Goal: Task Accomplishment & Management: Complete application form

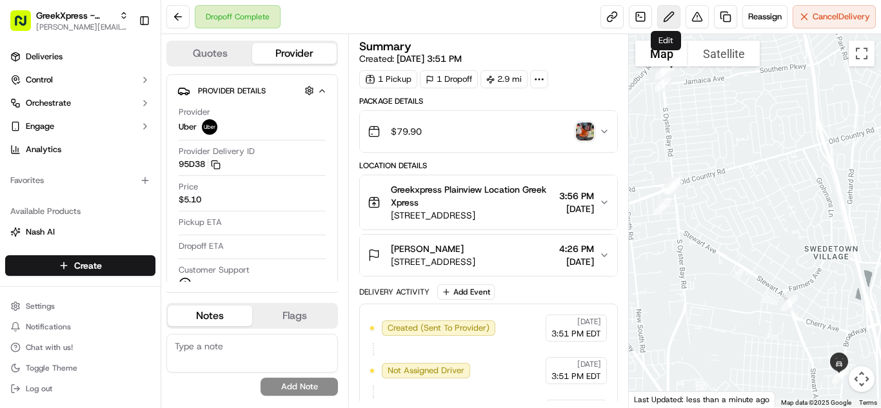
click at [663, 17] on button at bounding box center [668, 16] width 23 height 23
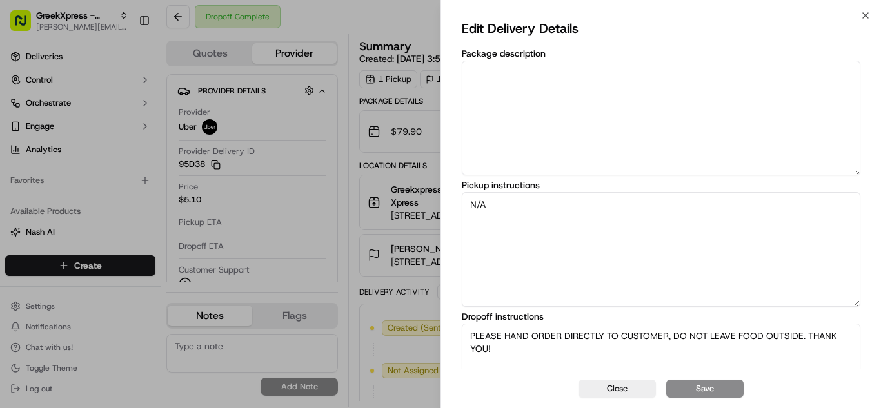
click at [868, 17] on div "Edit Delivery Details Package description Pickup instructions N/A Dropoff instr…" at bounding box center [661, 287] width 440 height 545
click at [857, 11] on div "Close Edit Delivery Details Package description Pickup instructions N/A Dropoff…" at bounding box center [660, 204] width 440 height 408
click at [865, 16] on div "Edit Delivery Details Package description Pickup instructions N/A Dropoff instr…" at bounding box center [661, 287] width 440 height 545
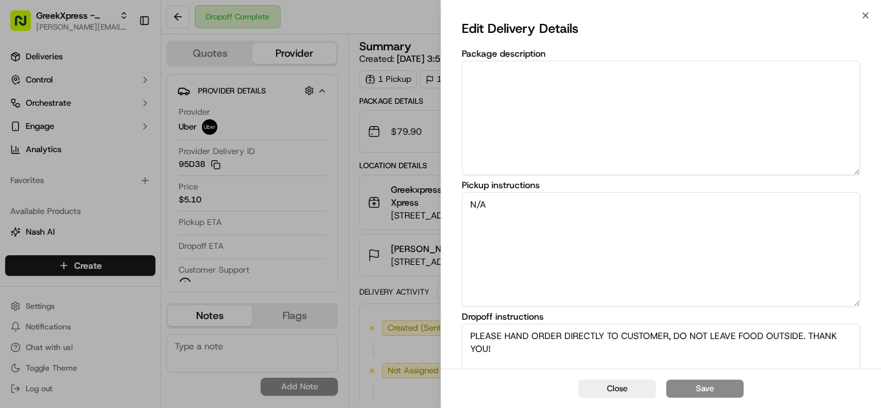
click at [865, 16] on div "Edit Delivery Details Package description Pickup instructions N/A Dropoff instr…" at bounding box center [661, 287] width 440 height 545
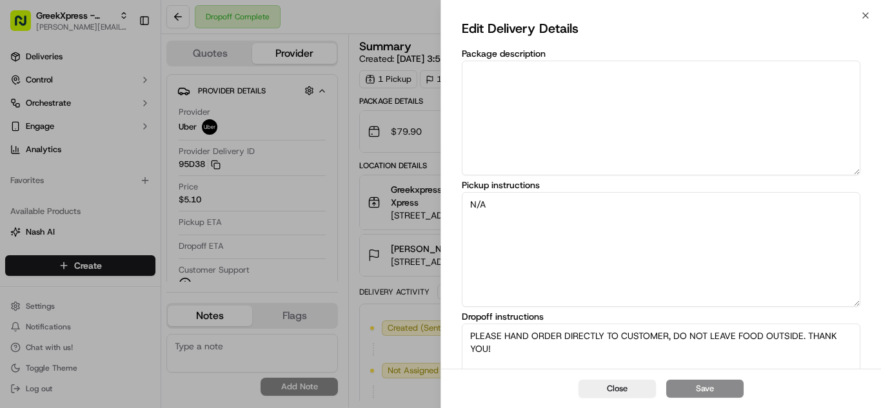
click at [865, 16] on div "Edit Delivery Details Package description Pickup instructions N/A Dropoff instr…" at bounding box center [661, 287] width 440 height 545
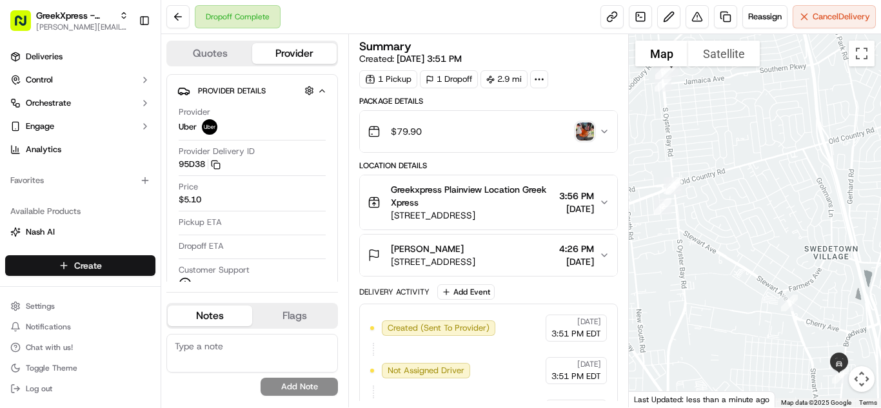
click at [106, 271] on html "GreekXpress - Plainview [EMAIL_ADDRESS][DOMAIN_NAME] Toggle Sidebar Deliveries …" at bounding box center [440, 204] width 881 height 408
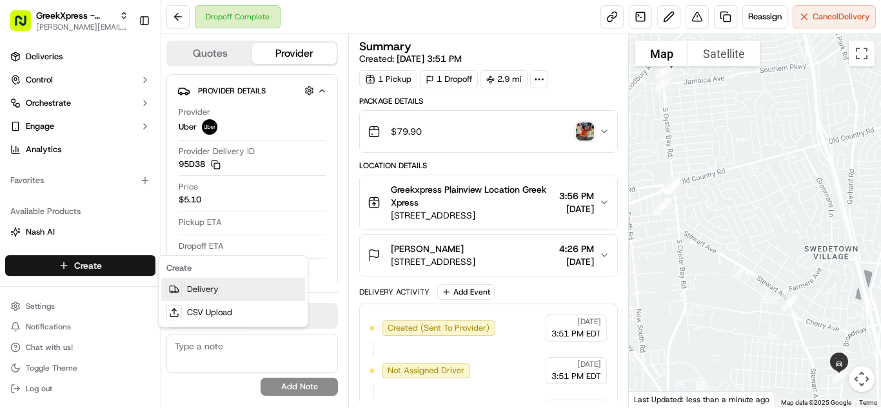
click at [194, 285] on link "Delivery" at bounding box center [233, 289] width 144 height 23
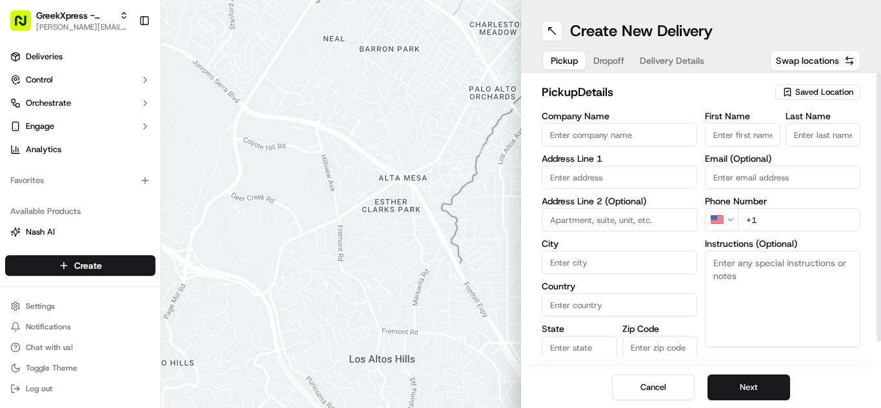
drag, startPoint x: 799, startPoint y: 93, endPoint x: 792, endPoint y: 96, distance: 7.5
click at [798, 93] on span "Saved Location" at bounding box center [824, 92] width 58 height 12
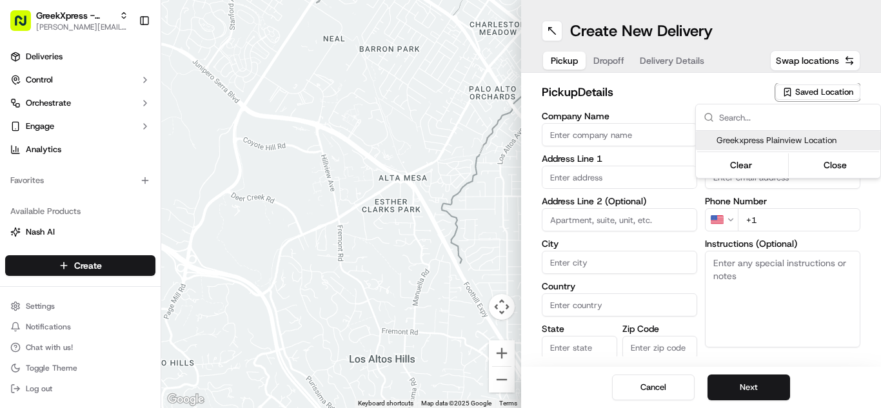
click at [755, 142] on span "Greekxpress Plainview Location" at bounding box center [795, 141] width 159 height 12
type input "Greekxpress Plainview Location"
type input "[STREET_ADDRESS]"
type input "Plainview"
type input "US"
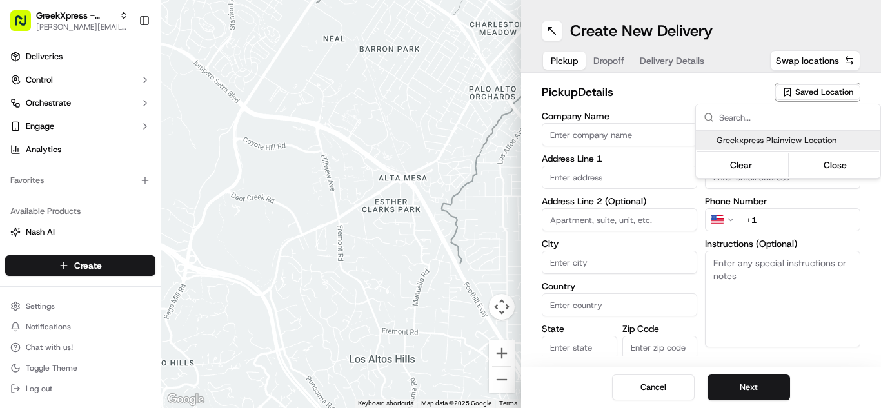
type input "NY"
type input "11803"
type input "Greek"
type input "Xpress"
type input "[PHONE_NUMBER]"
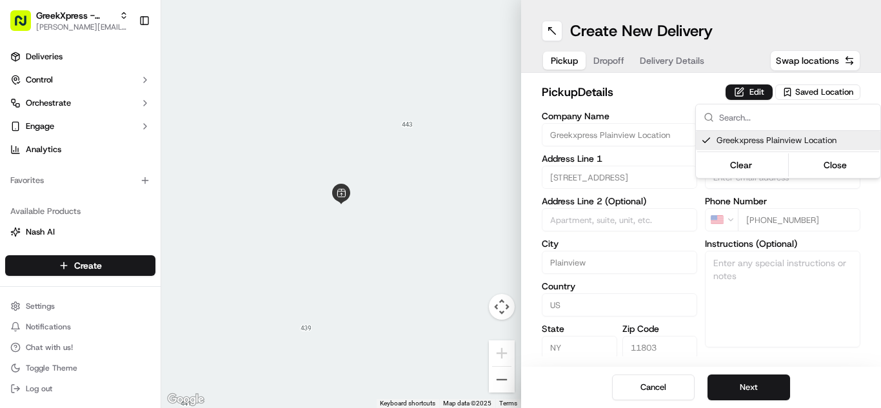
click at [756, 389] on html "GreekXpress - Plainview [EMAIL_ADDRESS][DOMAIN_NAME] Toggle Sidebar Deliveries …" at bounding box center [440, 204] width 881 height 408
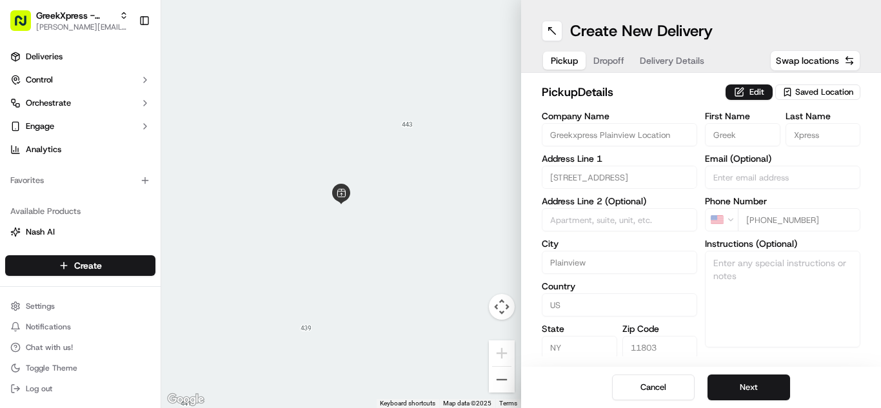
click at [756, 389] on button "Next" at bounding box center [748, 388] width 83 height 26
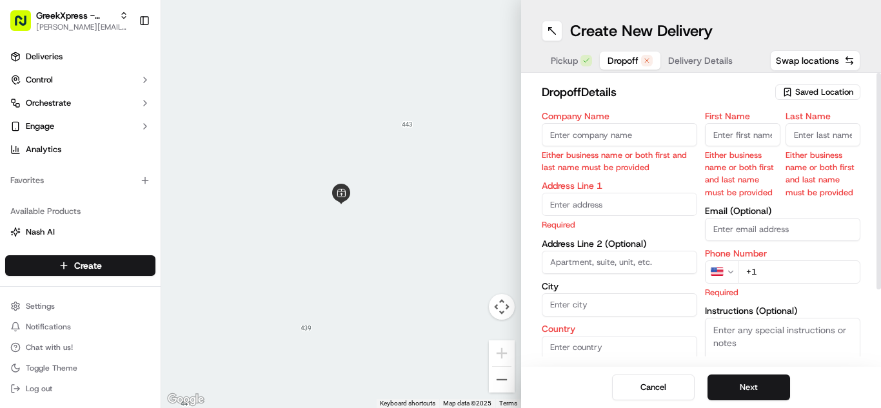
click at [738, 139] on input "First Name" at bounding box center [742, 134] width 75 height 23
type input "[PERSON_NAME]"
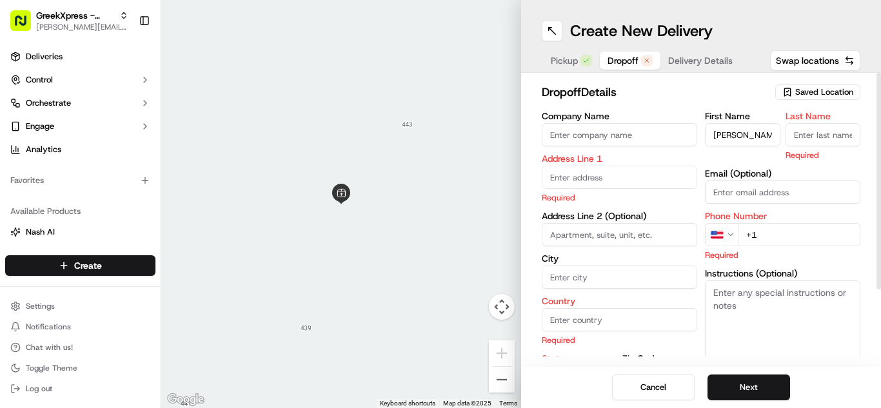
click at [801, 128] on input "Last Name" at bounding box center [822, 134] width 75 height 23
type input "m"
click at [326, 322] on div at bounding box center [341, 204] width 360 height 408
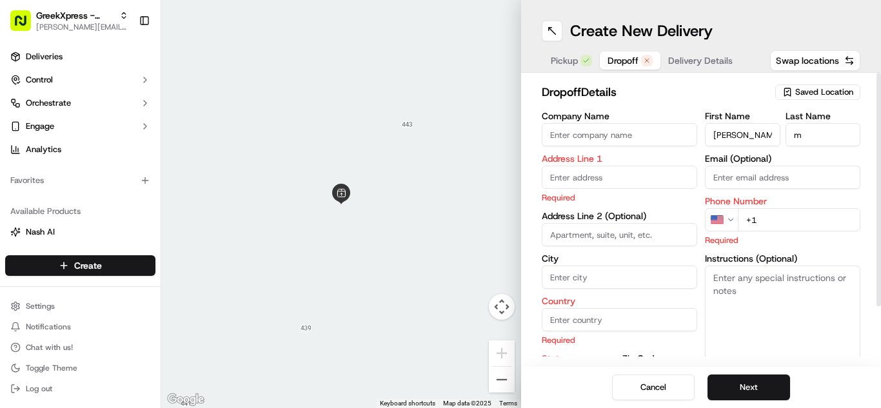
click at [754, 282] on textarea "Instructions (Optional)" at bounding box center [782, 314] width 155 height 97
paste textarea "PLEASE HAND ORDER DIRECTLY TO CUSTOMER, DO NOT LEAVE FOOD OUTSIDE. THANK YOU!"
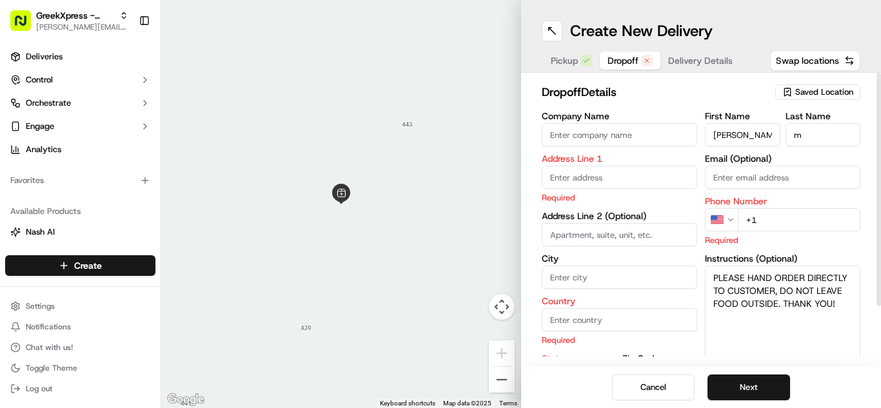
type textarea "PLEASE HAND ORDER DIRECTLY TO CUSTOMER, DO NOT LEAVE FOOD OUTSIDE. THANK YOU!"
click at [780, 219] on input "+1" at bounding box center [799, 219] width 122 height 23
type input "[PHONE_NUMBER]"
click at [627, 181] on input "text" at bounding box center [619, 177] width 155 height 23
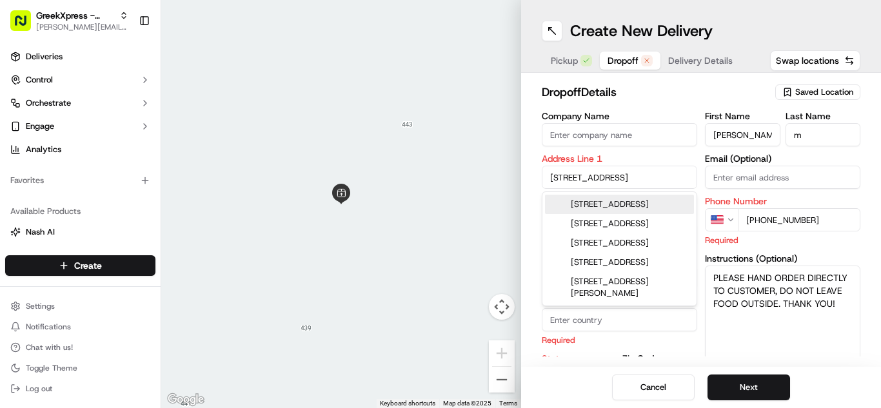
click at [583, 200] on div "[STREET_ADDRESS]" at bounding box center [619, 204] width 149 height 19
type input "[STREET_ADDRESS][PERSON_NAME]"
type input "Woodbury"
type input "[GEOGRAPHIC_DATA]"
type input "NY"
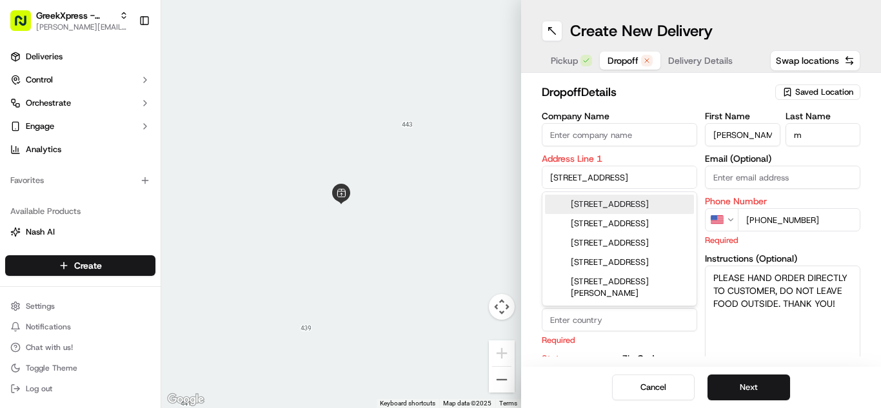
type input "11797"
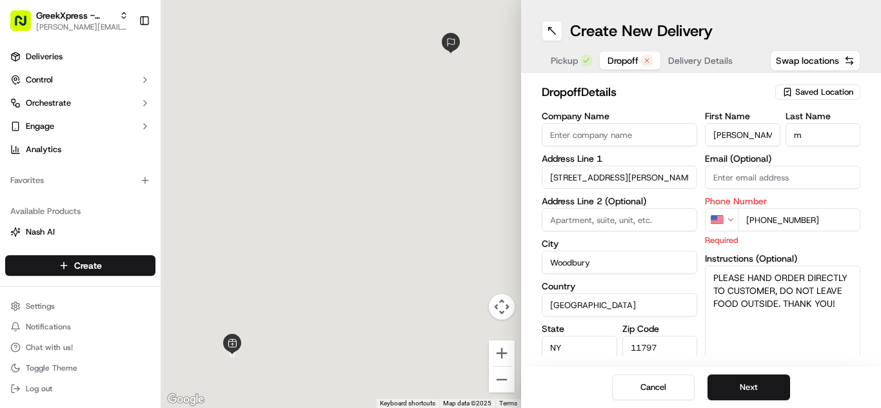
type input "[STREET_ADDRESS]"
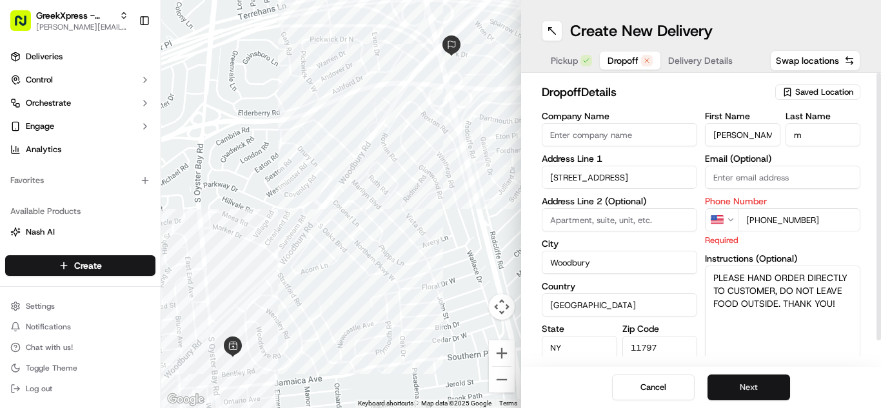
click at [749, 384] on button "Next" at bounding box center [748, 388] width 83 height 26
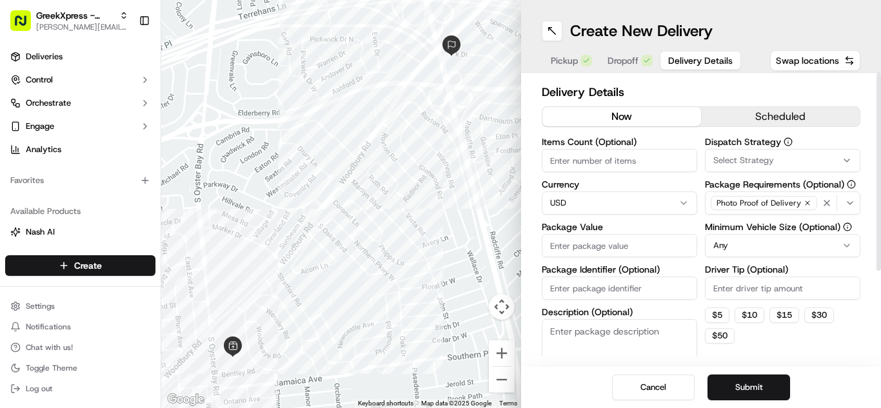
click at [734, 274] on label "Driver Tip (Optional)" at bounding box center [782, 269] width 155 height 9
click at [734, 277] on input "Driver Tip (Optional)" at bounding box center [782, 288] width 155 height 23
click at [736, 280] on input "Driver Tip (Optional)" at bounding box center [782, 288] width 155 height 23
type input "4.34"
click at [609, 244] on input "Package Value" at bounding box center [619, 245] width 155 height 23
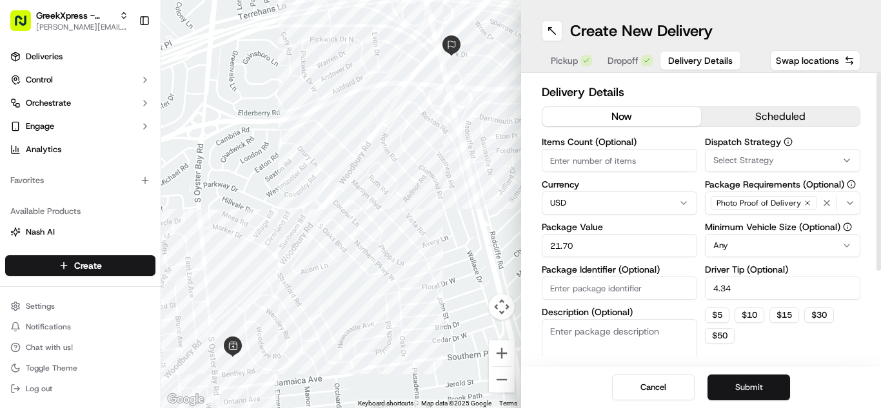
type input "21.70"
click at [756, 378] on button "Submit" at bounding box center [748, 388] width 83 height 26
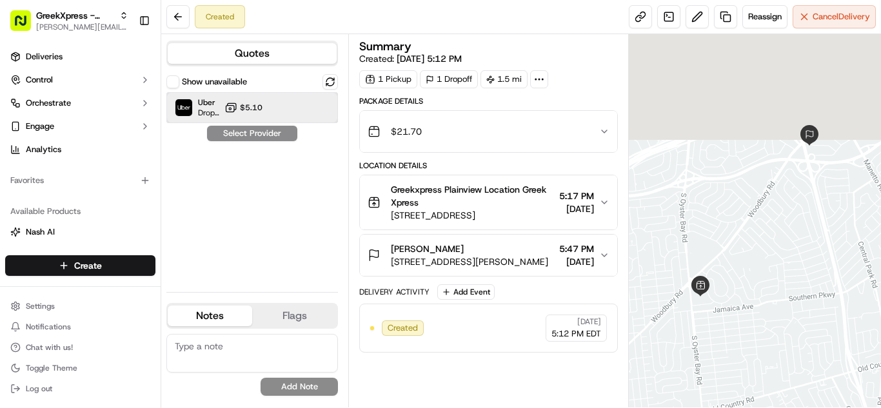
click at [262, 109] on div "Uber Dropoff ETA 16 minutes $5.10" at bounding box center [251, 107] width 171 height 31
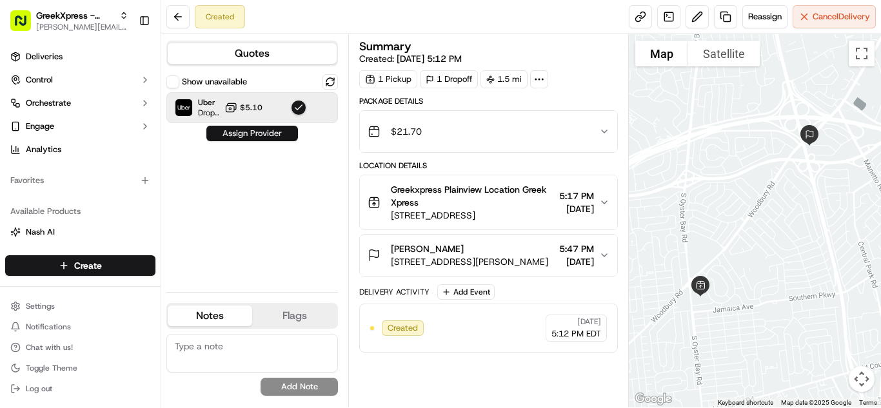
click at [273, 130] on button "Assign Provider" at bounding box center [252, 133] width 92 height 15
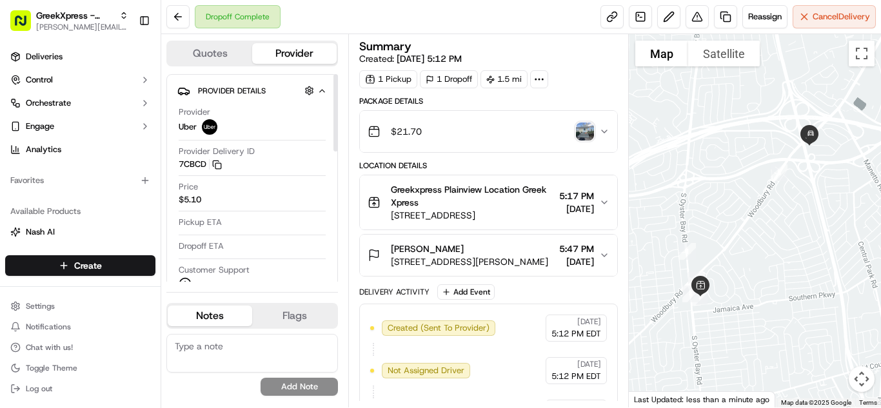
click at [270, 132] on div "Provider Uber" at bounding box center [252, 120] width 147 height 28
click at [41, 269] on html "GreekXpress - Plainview [EMAIL_ADDRESS][DOMAIN_NAME] Toggle Sidebar Deliveries …" at bounding box center [440, 204] width 881 height 408
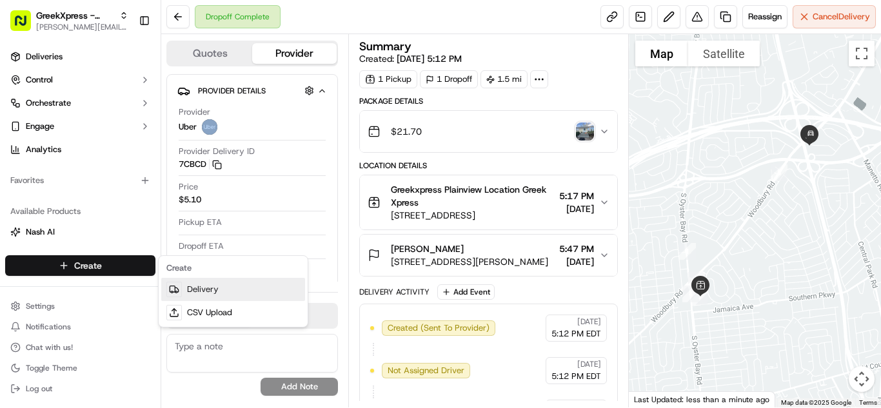
click at [176, 297] on link "Delivery" at bounding box center [233, 289] width 144 height 23
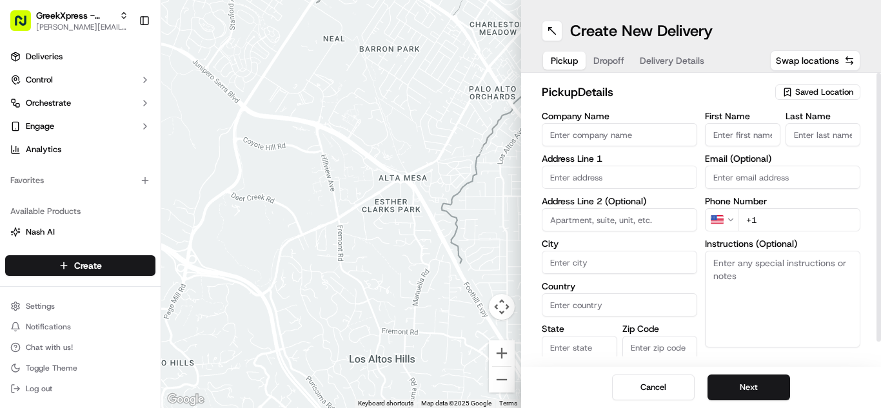
click at [799, 92] on span "Saved Location" at bounding box center [824, 92] width 58 height 12
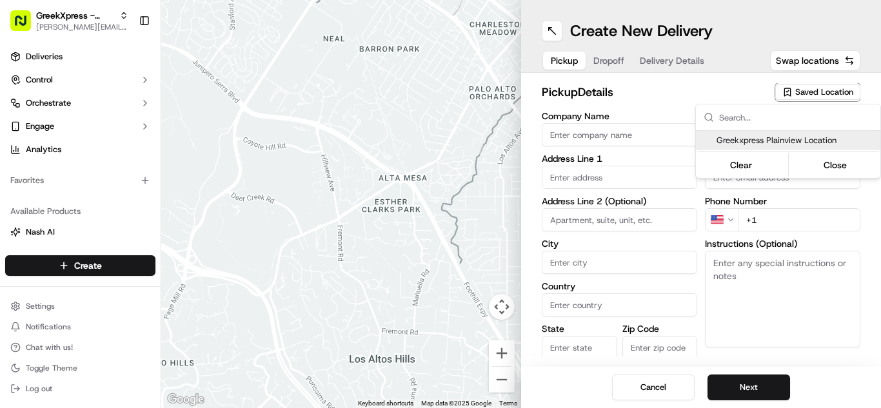
click at [778, 135] on span "Greekxpress Plainview Location" at bounding box center [795, 141] width 159 height 12
type input "Greekxpress Plainview Location"
type input "[STREET_ADDRESS]"
type input "Plainview"
type input "US"
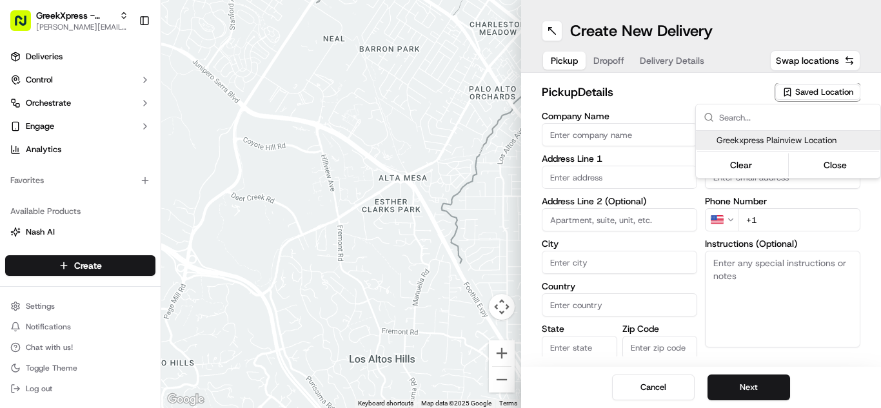
type input "NY"
type input "11803"
type input "Greek"
type input "Xpress"
type input "[PHONE_NUMBER]"
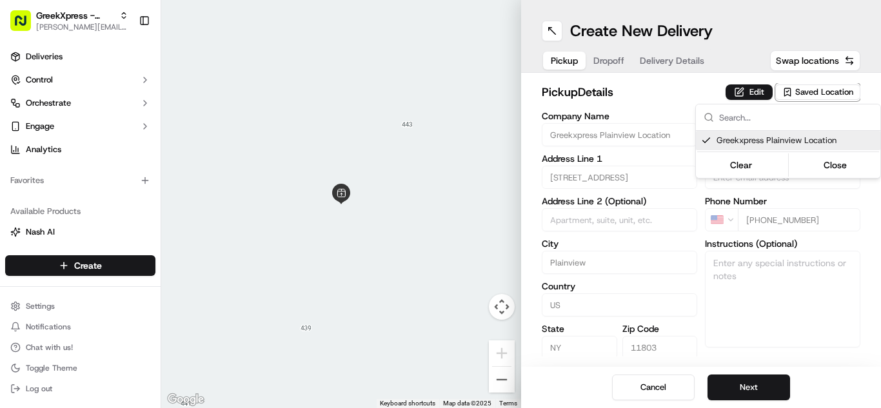
click at [722, 388] on html "GreekXpress - Plainview [EMAIL_ADDRESS][DOMAIN_NAME] Toggle Sidebar Deliveries …" at bounding box center [440, 204] width 881 height 408
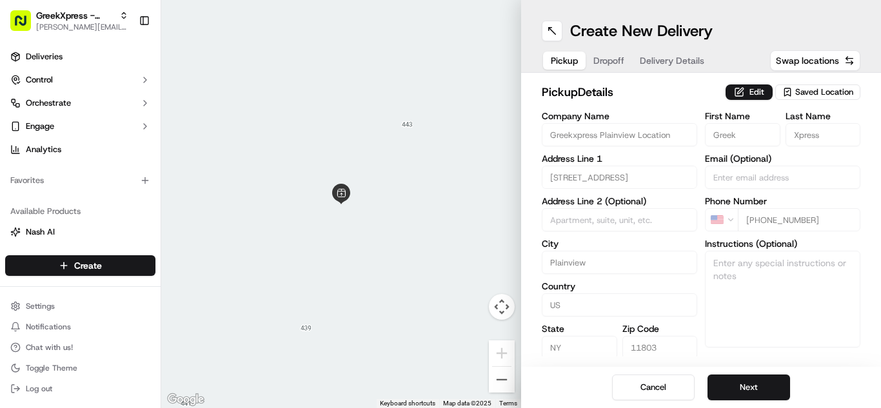
click at [722, 388] on button "Next" at bounding box center [748, 388] width 83 height 26
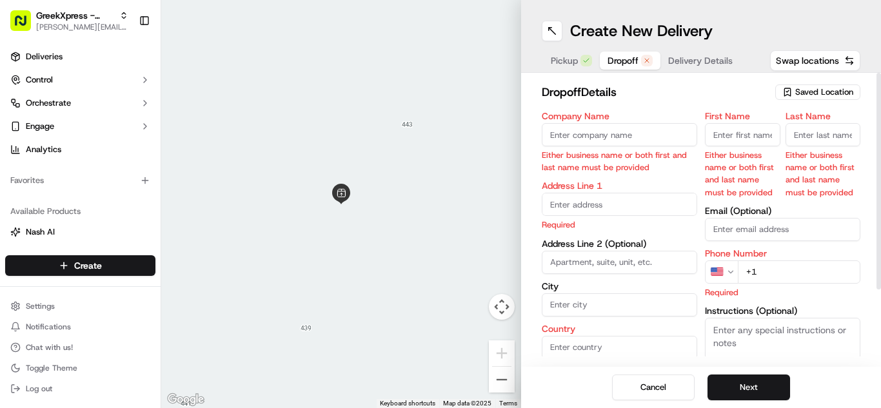
click at [726, 129] on input "First Name" at bounding box center [742, 134] width 75 height 23
type input "[PERSON_NAME]"
click at [803, 141] on input "Last Name" at bounding box center [822, 134] width 75 height 23
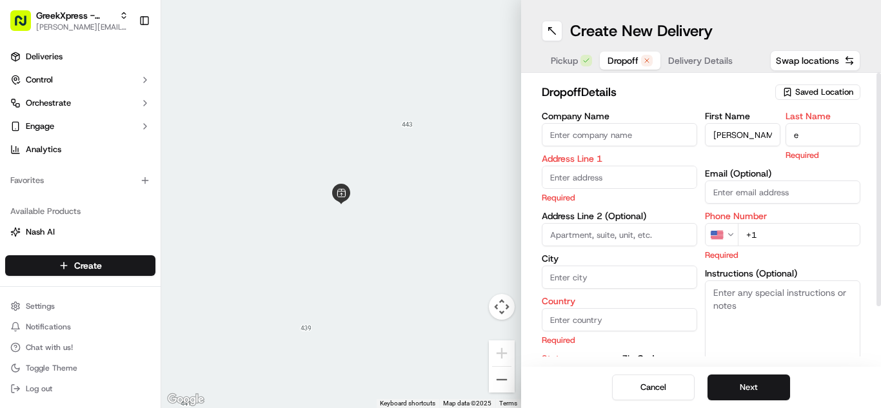
type input "e"
click at [736, 310] on textarea "Instructions (Optional)" at bounding box center [782, 328] width 155 height 97
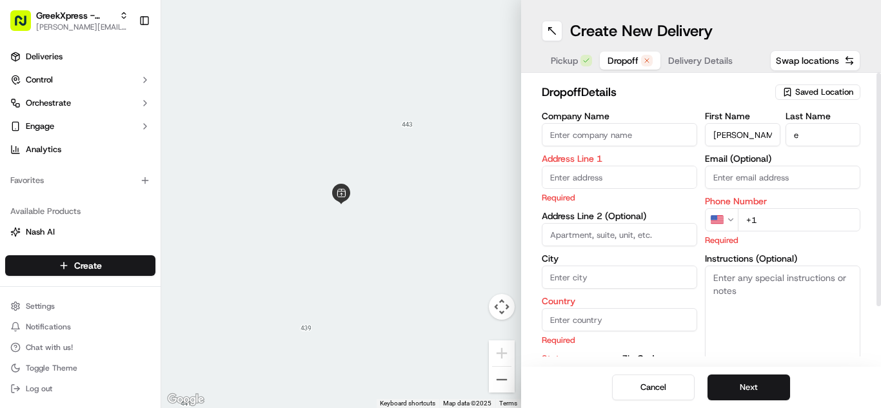
paste textarea "PLEASE HAND ORDER DIRECTLY TO CUSTOMER, DO NOT LEAVE FOOD OUTSIDE. THANK YOU!"
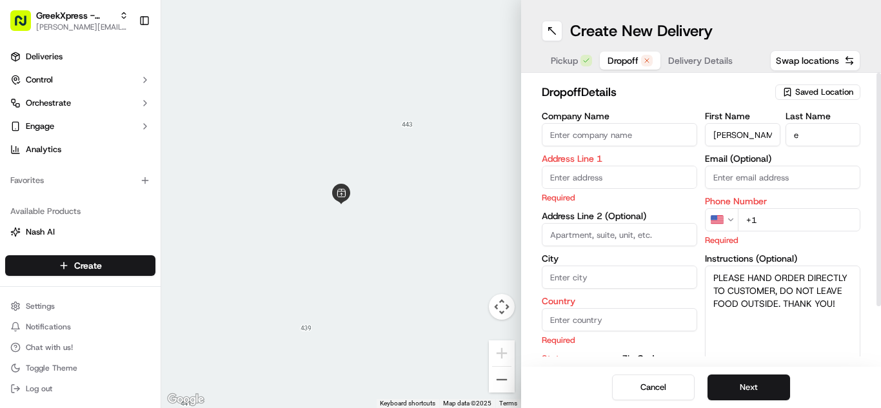
type textarea "PLEASE HAND ORDER DIRECTLY TO CUSTOMER, DO NOT LEAVE FOOD OUTSIDE. THANK YOU!"
click at [792, 226] on input "+1" at bounding box center [799, 219] width 122 height 23
type input "[PHONE_NUMBER]"
click at [632, 176] on input "text" at bounding box center [619, 177] width 155 height 23
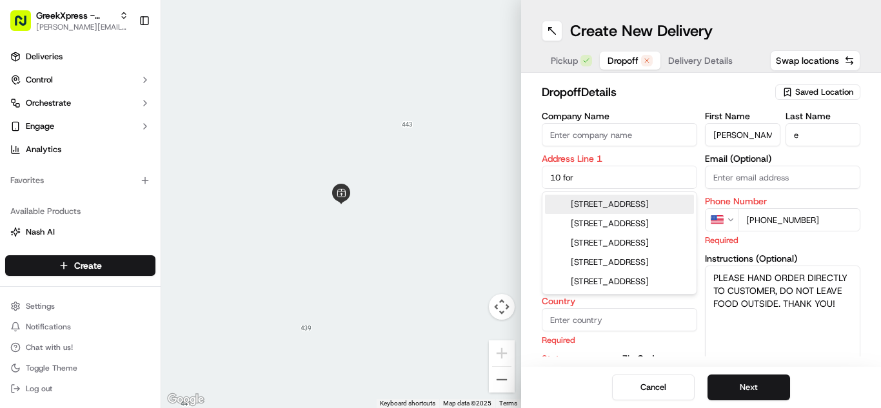
click at [589, 207] on div "[STREET_ADDRESS]" at bounding box center [619, 204] width 149 height 19
type input "[STREET_ADDRESS]"
type input "Jericho"
type input "[GEOGRAPHIC_DATA]"
type input "NY"
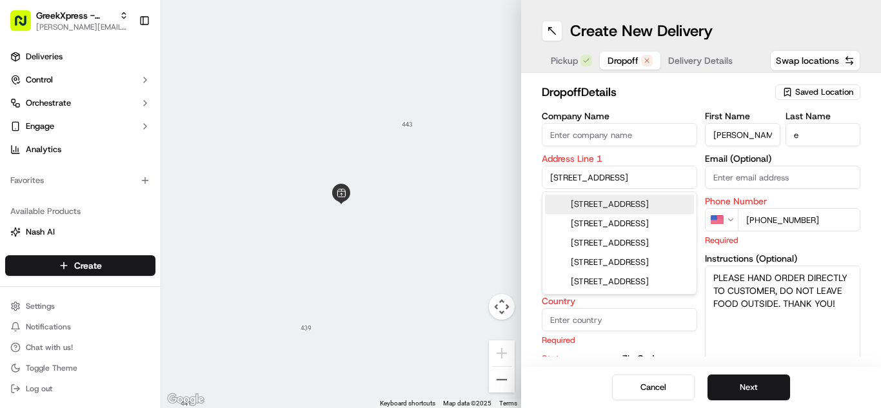
type input "11753"
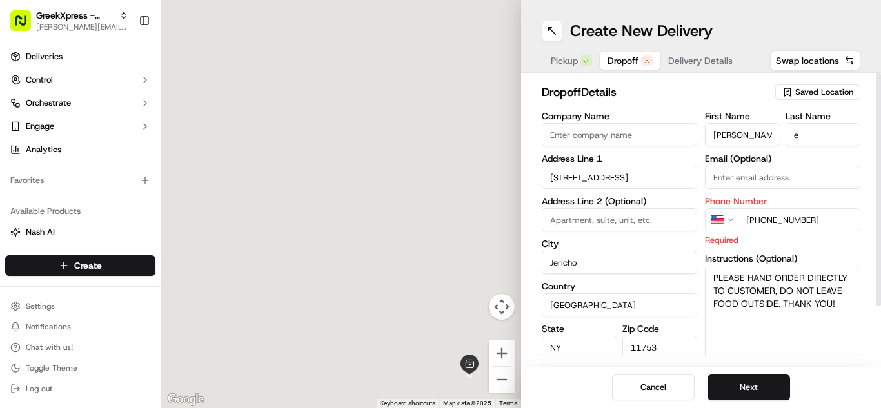
type input "[STREET_ADDRESS]"
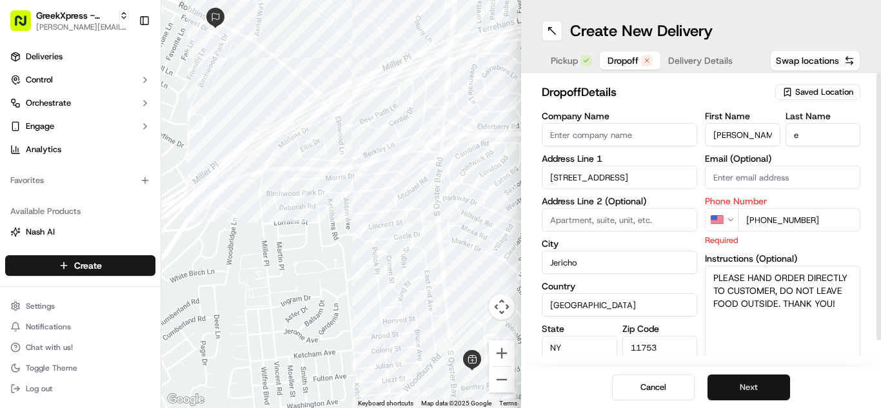
click at [735, 396] on button "Next" at bounding box center [748, 388] width 83 height 26
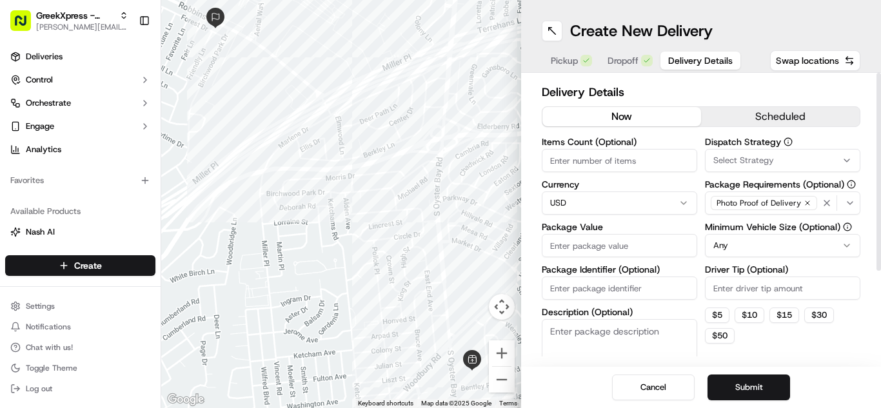
click at [756, 288] on input "Driver Tip (Optional)" at bounding box center [782, 288] width 155 height 23
type input "1"
type input "11.00"
click at [634, 251] on input "Package Value" at bounding box center [619, 245] width 155 height 23
type input "105.85"
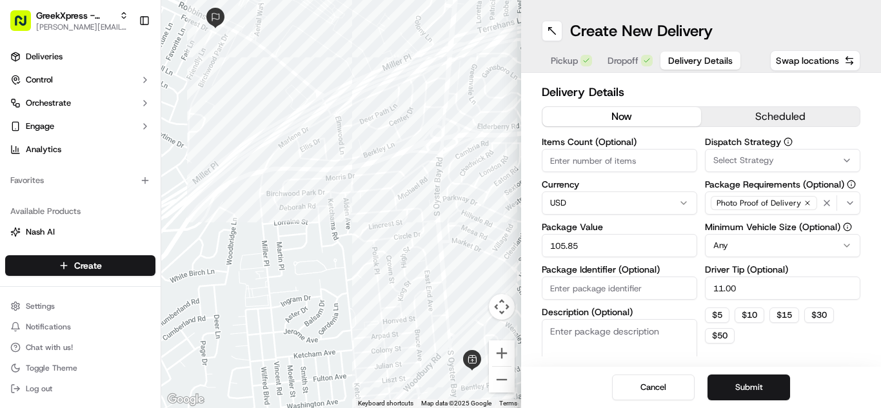
click at [761, 372] on div "Cancel Submit" at bounding box center [701, 387] width 360 height 41
click at [758, 389] on button "Submit" at bounding box center [748, 388] width 83 height 26
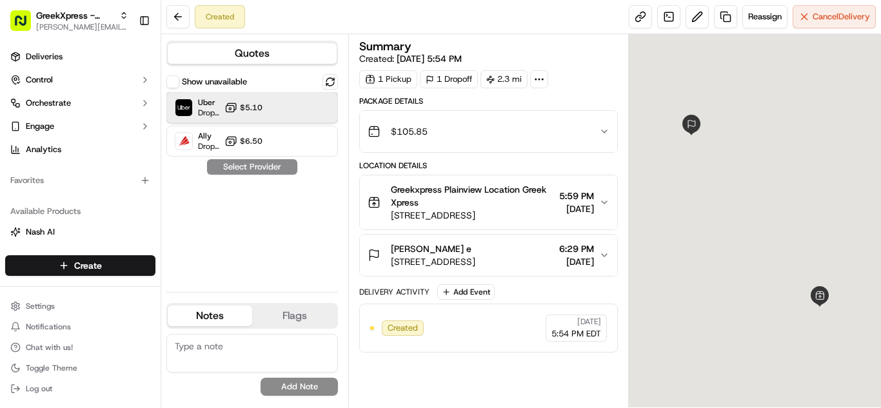
click at [293, 104] on div at bounding box center [298, 107] width 15 height 15
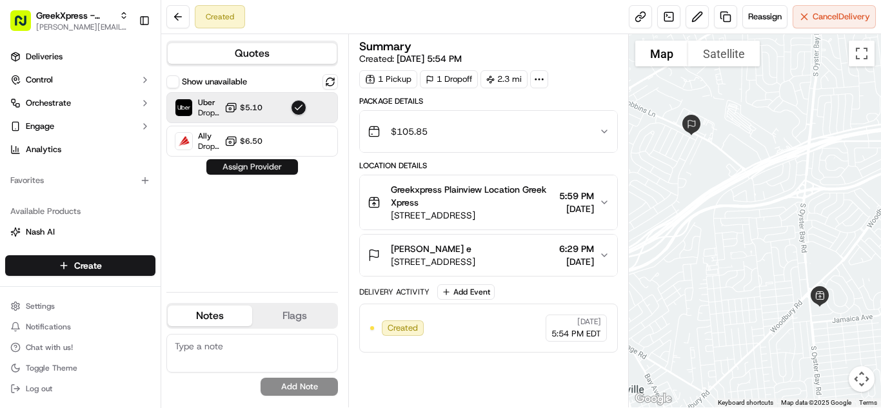
click at [289, 168] on button "Assign Provider" at bounding box center [252, 166] width 92 height 15
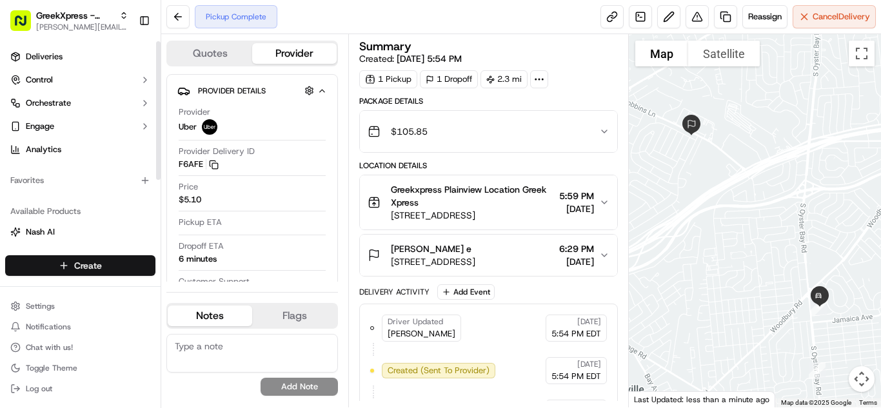
click at [63, 275] on html "GreekXpress - Plainview [EMAIL_ADDRESS][DOMAIN_NAME] Toggle Sidebar Deliveries …" at bounding box center [440, 204] width 881 height 408
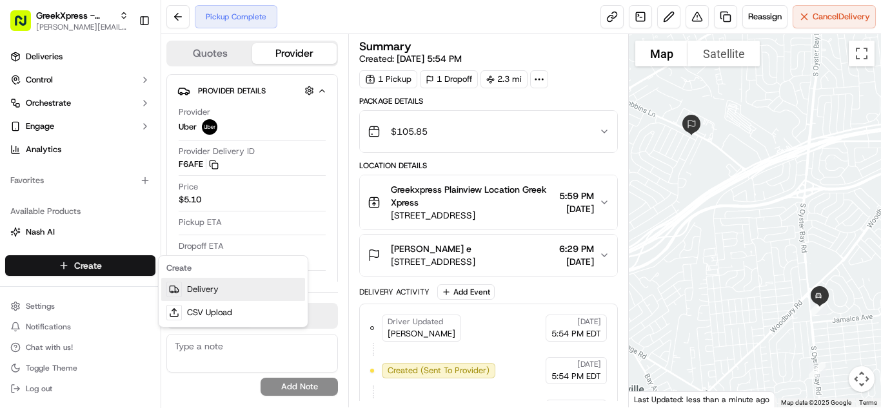
click at [220, 289] on link "Delivery" at bounding box center [233, 289] width 144 height 23
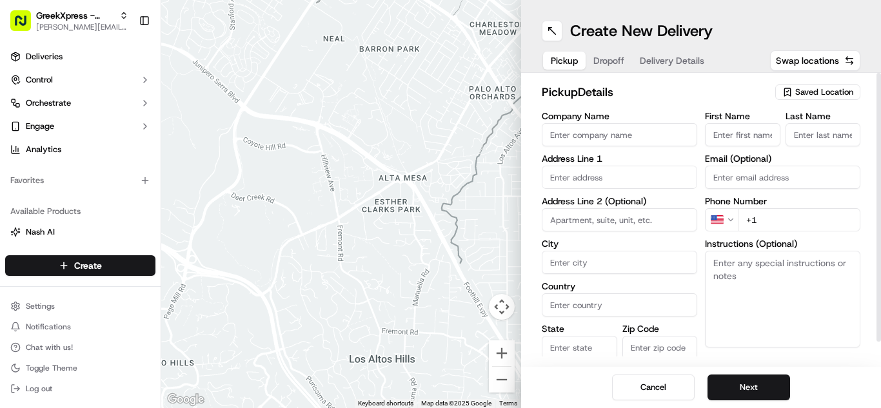
click at [819, 90] on span "Saved Location" at bounding box center [824, 92] width 58 height 12
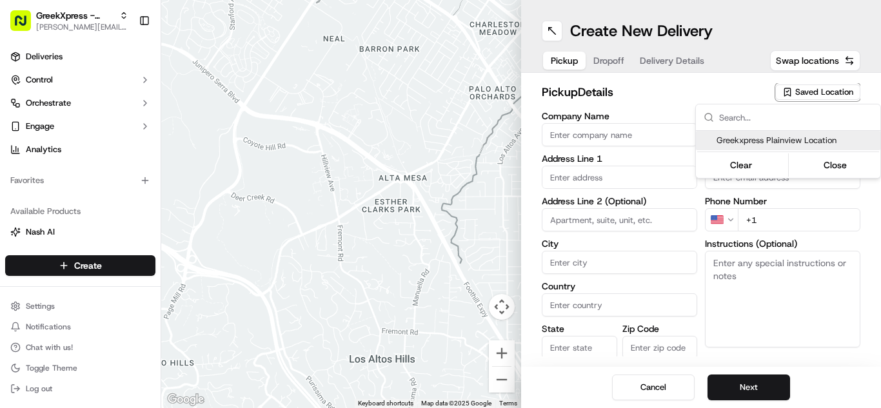
click at [734, 142] on span "Greekxpress Plainview Location" at bounding box center [795, 141] width 159 height 12
type input "Greekxpress Plainview Location"
type input "[STREET_ADDRESS]"
type input "Plainview"
type input "US"
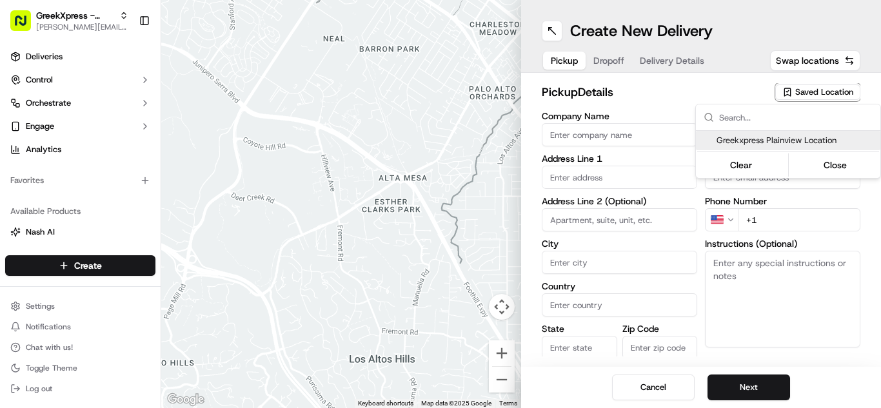
type input "NY"
type input "11803"
type input "Greek"
type input "Xpress"
type input "[PHONE_NUMBER]"
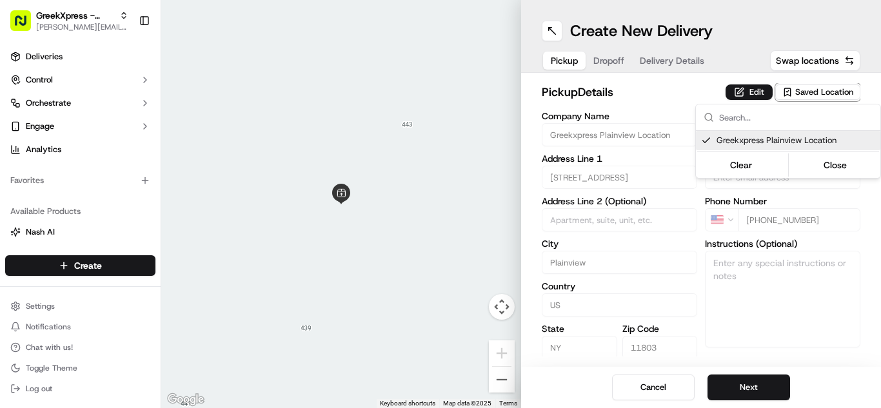
click at [741, 376] on html "GreekXpress - Plainview [EMAIL_ADDRESS][DOMAIN_NAME] Toggle Sidebar Deliveries …" at bounding box center [440, 204] width 881 height 408
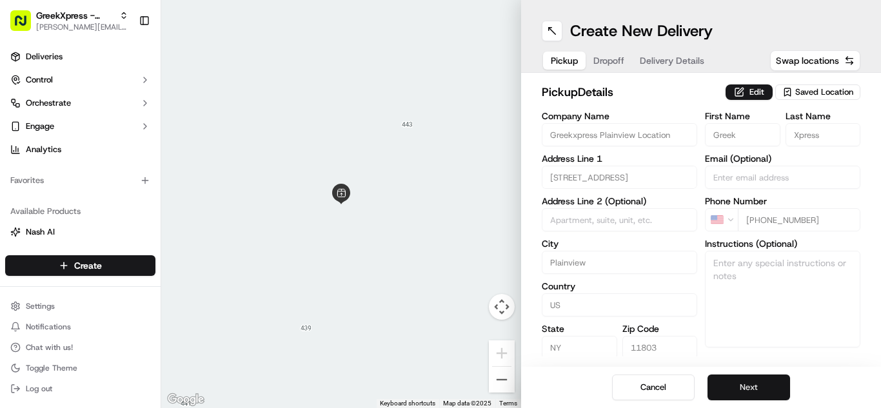
click at [741, 386] on button "Next" at bounding box center [748, 388] width 83 height 26
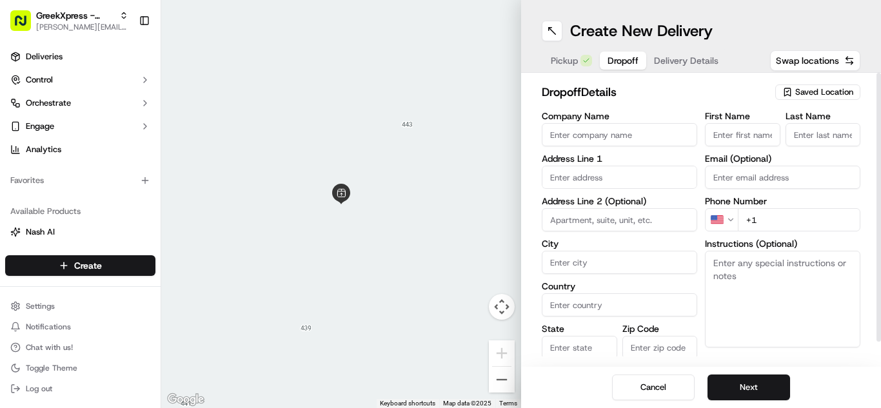
click at [732, 130] on input "First Name" at bounding box center [742, 134] width 75 height 23
type input "[PERSON_NAME]"
click at [761, 273] on textarea "Instructions (Optional)" at bounding box center [782, 299] width 155 height 97
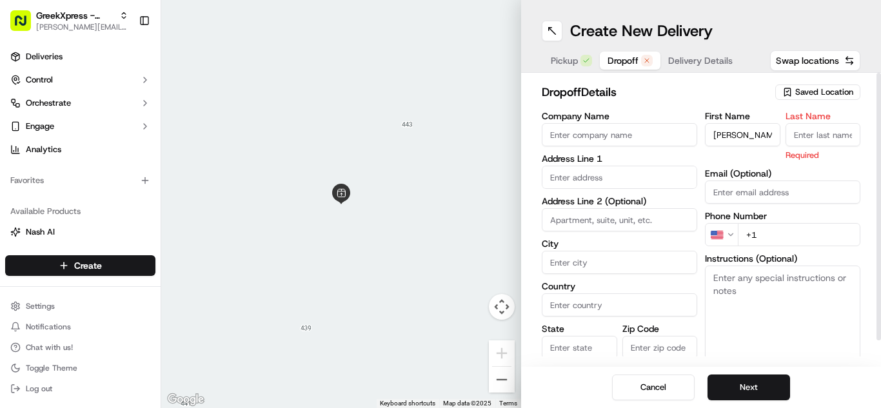
paste textarea "PLEASE HAND ORDER DIRECTLY TO CUSTOMER, DO NOT LEAVE FOOD OUTSIDE. THANK YOU!"
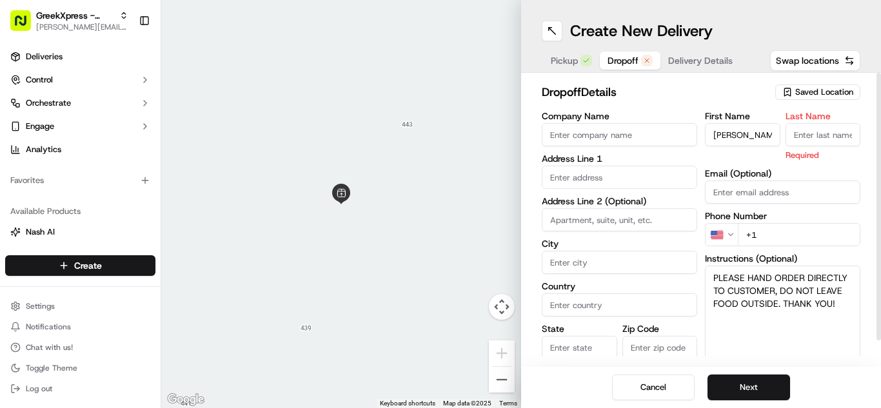
type textarea "PLEASE HAND ORDER DIRECTLY TO CUSTOMER, DO NOT LEAVE FOOD OUTSIDE. THANK YOU!"
click at [593, 172] on input "text" at bounding box center [619, 177] width 155 height 23
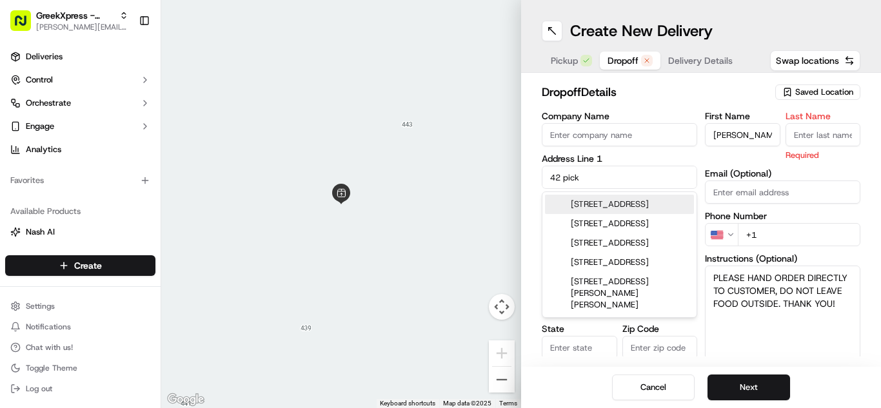
click at [562, 214] on div "[STREET_ADDRESS]" at bounding box center [619, 204] width 149 height 19
type input "[STREET_ADDRESS]"
type input "Syosset"
type input "[GEOGRAPHIC_DATA]"
type input "NY"
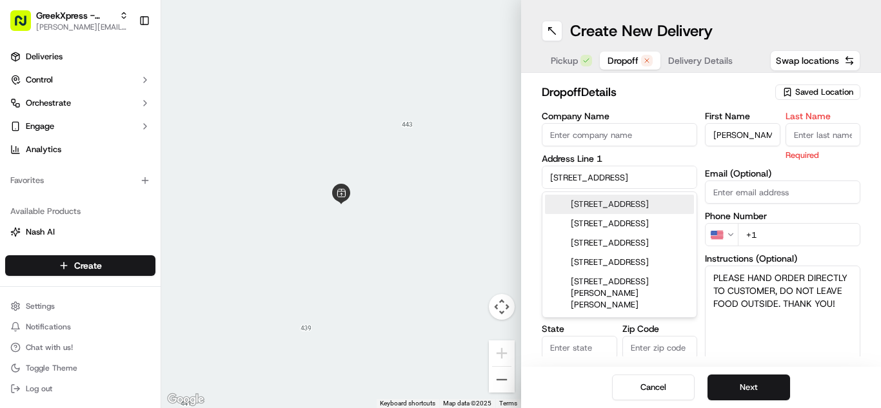
type input "11791"
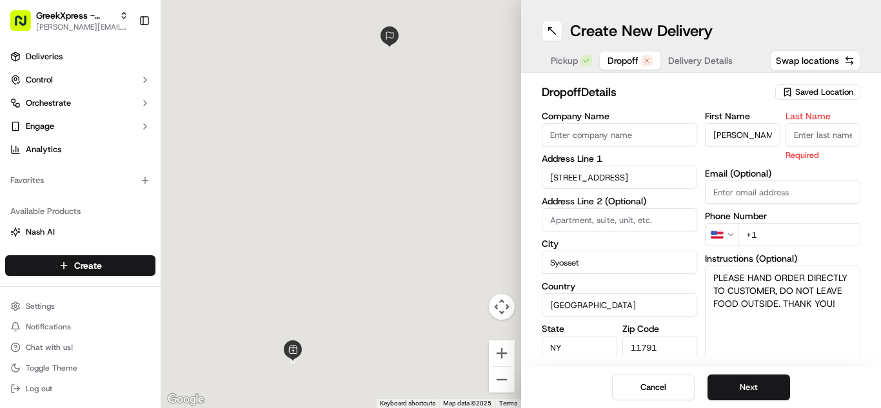
type input "[STREET_ADDRESS]"
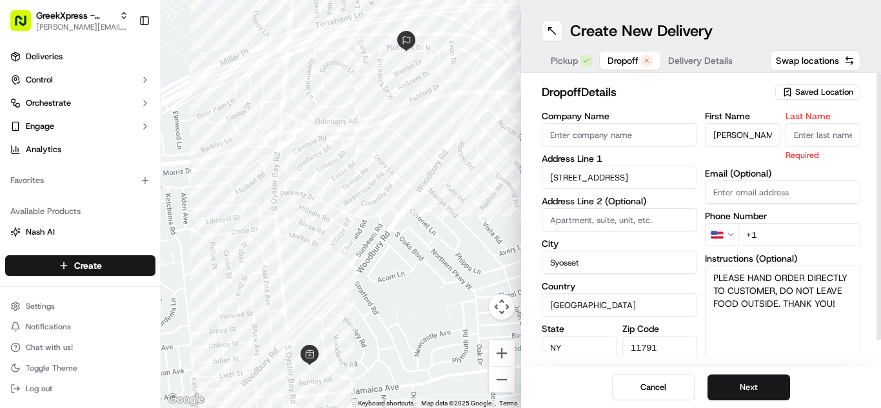
click at [787, 233] on input "+1" at bounding box center [799, 234] width 122 height 23
type input "[PHONE_NUMBER]"
click at [809, 130] on input "Last Name" at bounding box center [822, 134] width 75 height 23
type input "w"
click at [735, 238] on html "GreekXpress - Plainview [EMAIL_ADDRESS][DOMAIN_NAME] Toggle Sidebar Deliveries …" at bounding box center [440, 204] width 881 height 408
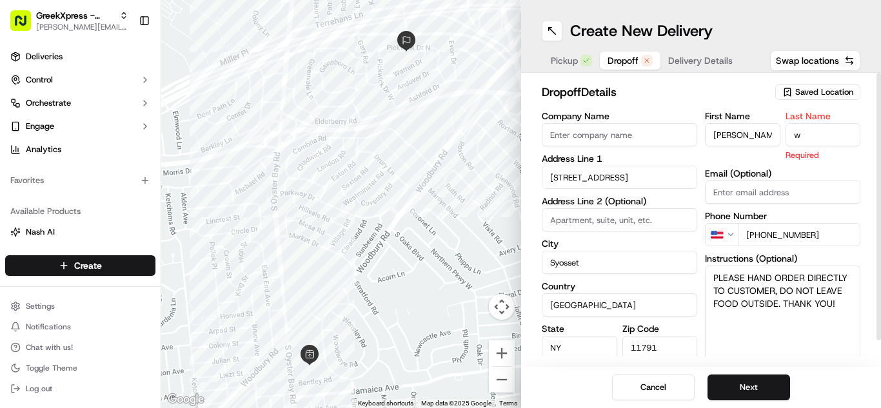
click at [751, 232] on html "GreekXpress - Plainview [EMAIL_ADDRESS][DOMAIN_NAME] Toggle Sidebar Deliveries …" at bounding box center [440, 204] width 881 height 408
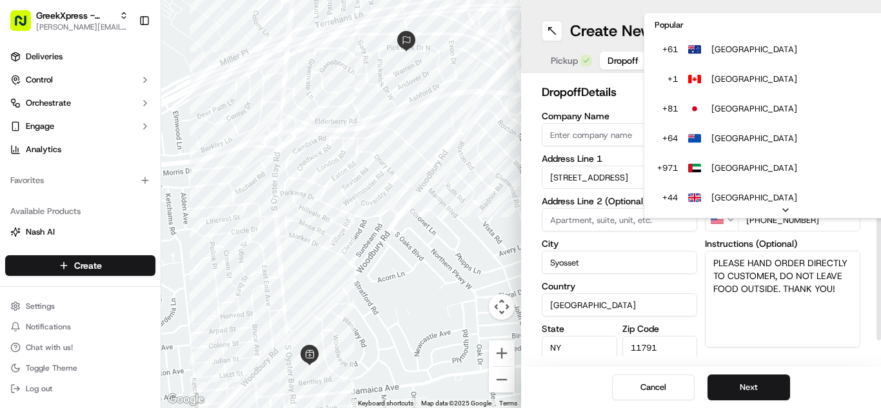
click at [752, 383] on html "GreekXpress - Plainview [EMAIL_ADDRESS][DOMAIN_NAME] Toggle Sidebar Deliveries …" at bounding box center [440, 204] width 881 height 408
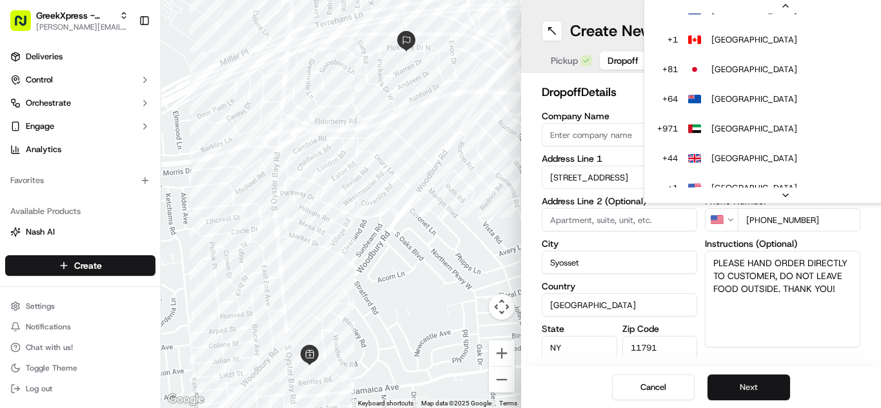
click at [752, 380] on html "GreekXpress - Plainview [EMAIL_ADDRESS][DOMAIN_NAME] Toggle Sidebar Deliveries …" at bounding box center [440, 204] width 881 height 408
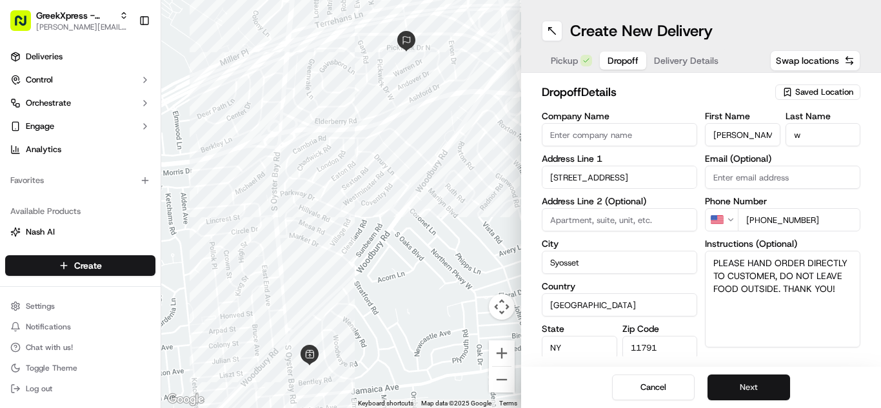
click at [748, 392] on button "Next" at bounding box center [748, 388] width 83 height 26
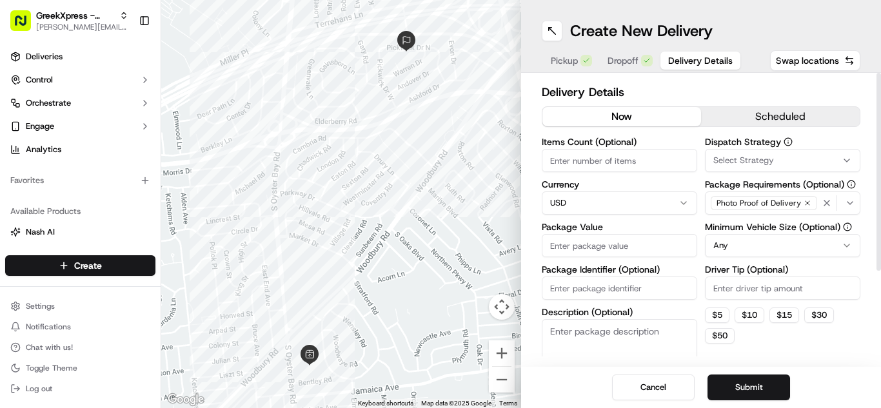
click at [750, 293] on input "Driver Tip (Optional)" at bounding box center [782, 288] width 155 height 23
type input "3.00"
click at [631, 235] on input "Package Value" at bounding box center [619, 245] width 155 height 23
type input "42.90"
click at [746, 384] on button "Submit" at bounding box center [748, 388] width 83 height 26
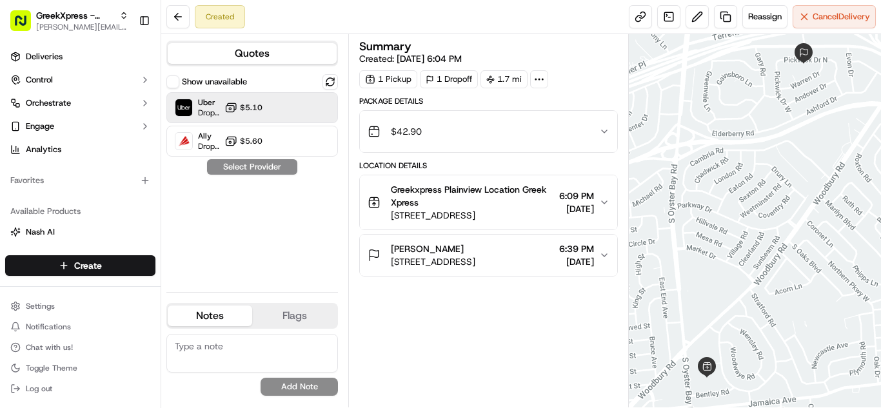
click at [232, 108] on icon at bounding box center [230, 107] width 13 height 13
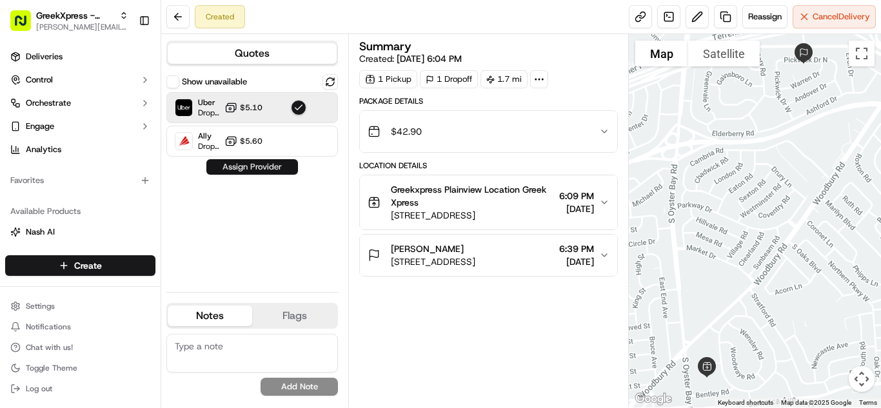
click at [246, 162] on button "Assign Provider" at bounding box center [252, 166] width 92 height 15
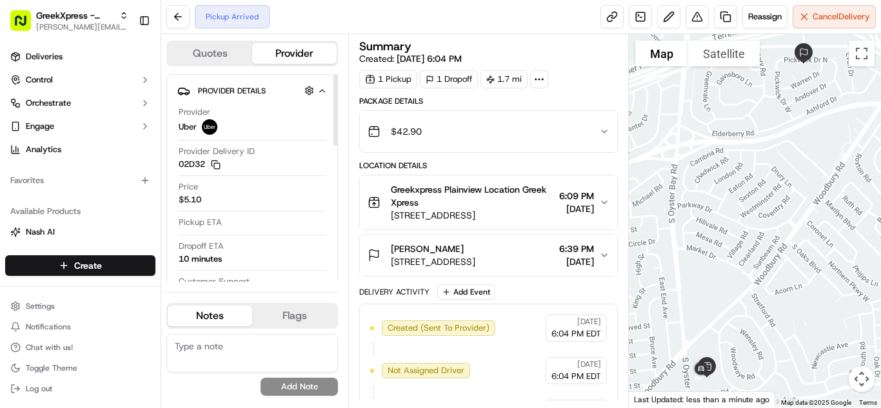
click at [246, 162] on div "Provider Delivery ID 02D32 Copy del_EAHr4oqHS0GP9BSbuBAtMg 02D32" at bounding box center [252, 158] width 147 height 24
click at [88, 275] on html "GreekXpress - Plainview [EMAIL_ADDRESS][DOMAIN_NAME] Toggle Sidebar Deliveries …" at bounding box center [440, 204] width 881 height 408
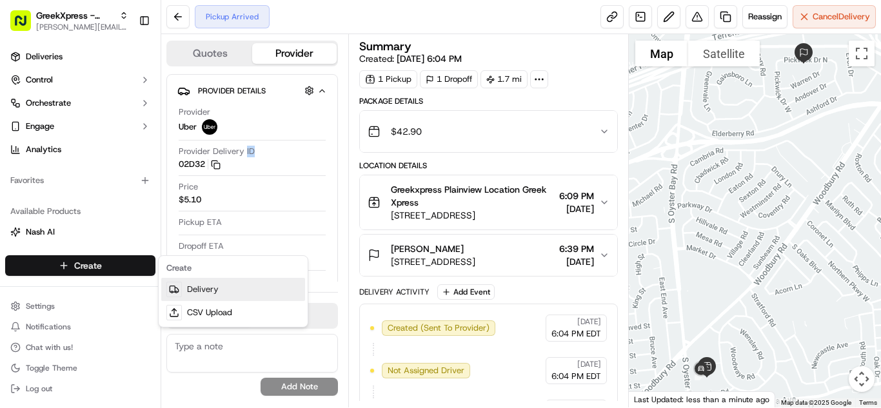
click at [204, 287] on link "Delivery" at bounding box center [233, 289] width 144 height 23
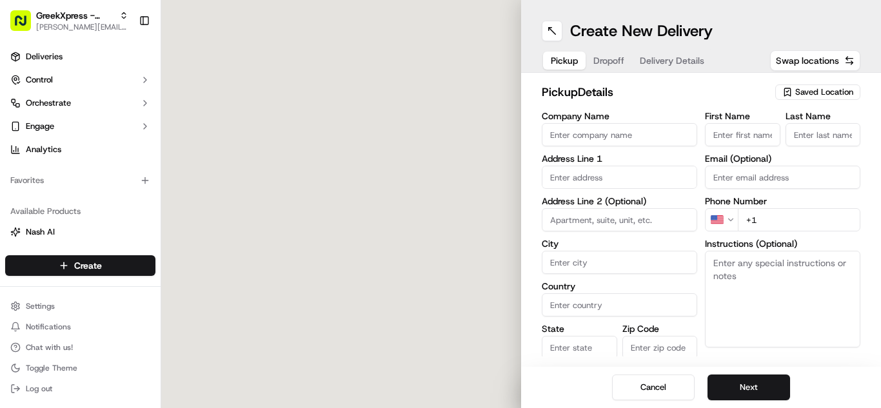
click at [801, 87] on span "Saved Location" at bounding box center [824, 92] width 58 height 12
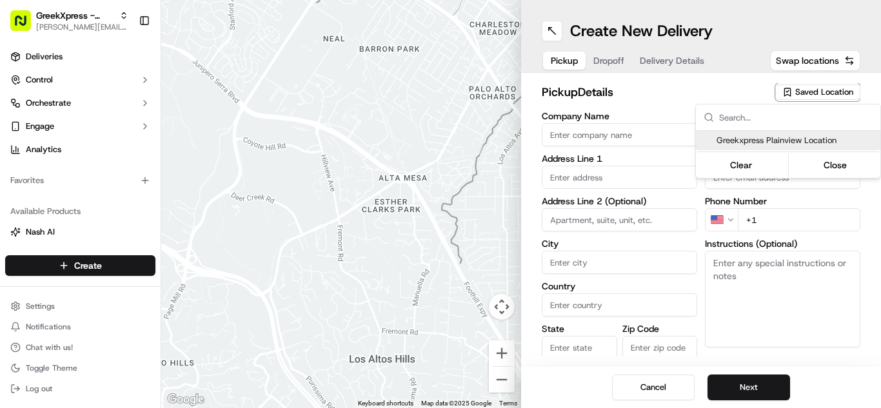
click at [738, 143] on span "Greekxpress Plainview Location" at bounding box center [795, 141] width 159 height 12
type input "Greekxpress Plainview Location"
type input "[STREET_ADDRESS]"
type input "Plainview"
type input "US"
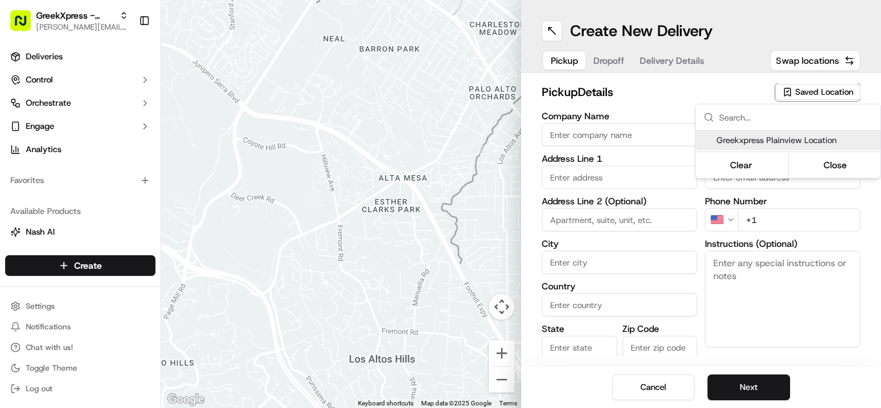
type input "NY"
type input "11803"
type input "Greek"
type input "Xpress"
type input "[PHONE_NUMBER]"
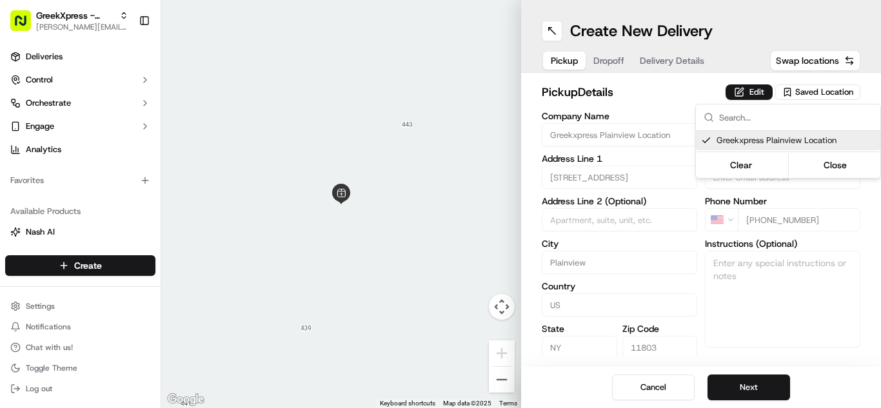
click at [741, 389] on html "GreekXpress - Plainview [EMAIL_ADDRESS][DOMAIN_NAME] Toggle Sidebar Deliveries …" at bounding box center [440, 204] width 881 height 408
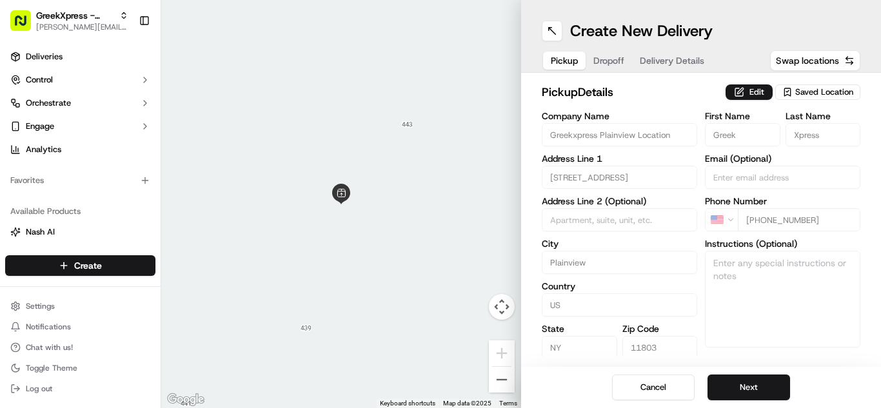
click at [741, 389] on button "Next" at bounding box center [748, 388] width 83 height 26
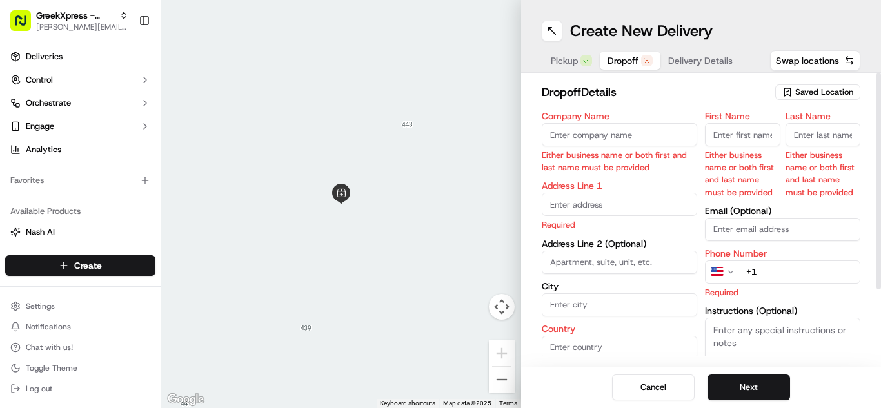
click at [723, 128] on input "First Name" at bounding box center [742, 134] width 75 height 23
type input "[PERSON_NAME]"
click at [799, 131] on input "Last Name" at bounding box center [822, 134] width 75 height 23
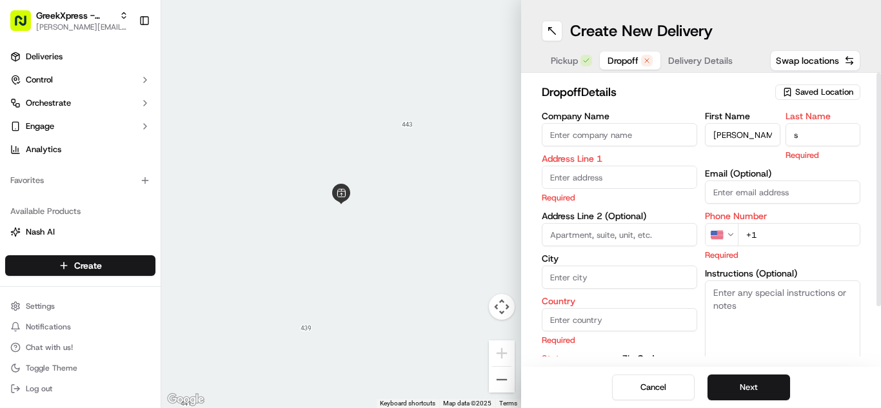
type input "s"
click at [825, 313] on textarea "Instructions (Optional)" at bounding box center [782, 328] width 155 height 97
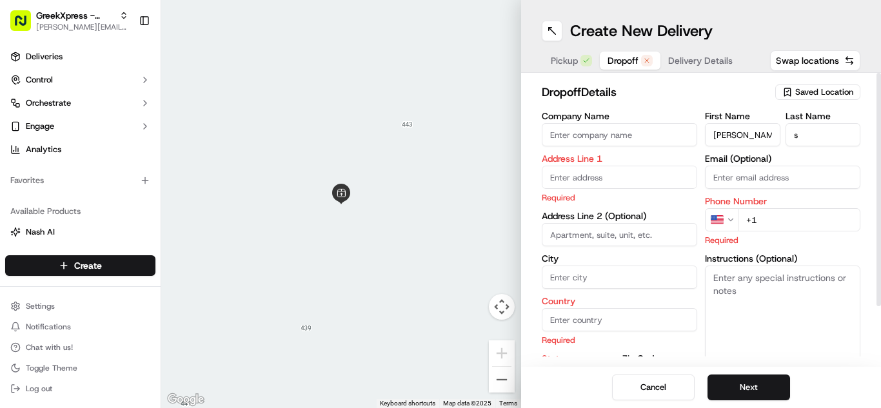
paste textarea "PLEASE HAND ORDER DIRECTLY TO CUSTOMER, DO NOT LEAVE FOOD OUTSIDE. THANK YOU!"
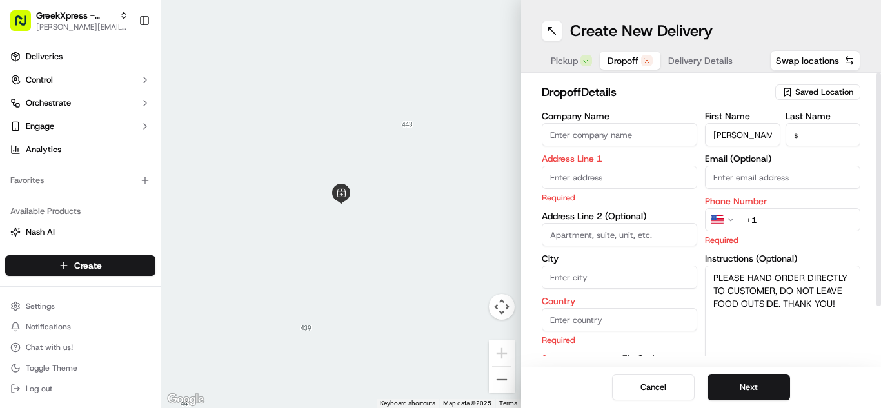
type textarea "PLEASE HAND ORDER DIRECTLY TO CUSTOMER, DO NOT LEAVE FOOD OUTSIDE. THANK YOU!"
click at [562, 188] on body "GreekXpress - Plainview [EMAIL_ADDRESS][DOMAIN_NAME] Toggle Sidebar Deliveries …" at bounding box center [440, 204] width 881 height 408
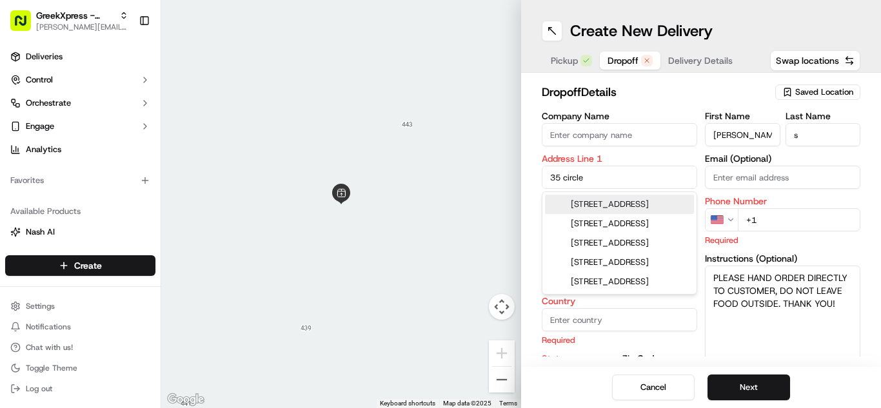
click at [582, 202] on div "[STREET_ADDRESS]" at bounding box center [619, 204] width 149 height 19
type input "[STREET_ADDRESS]"
type input "Syosset"
type input "[GEOGRAPHIC_DATA]"
type input "NY"
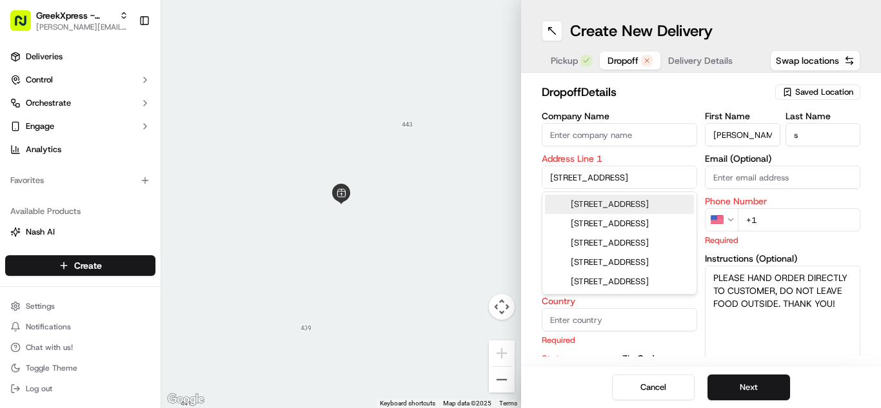
type input "11791"
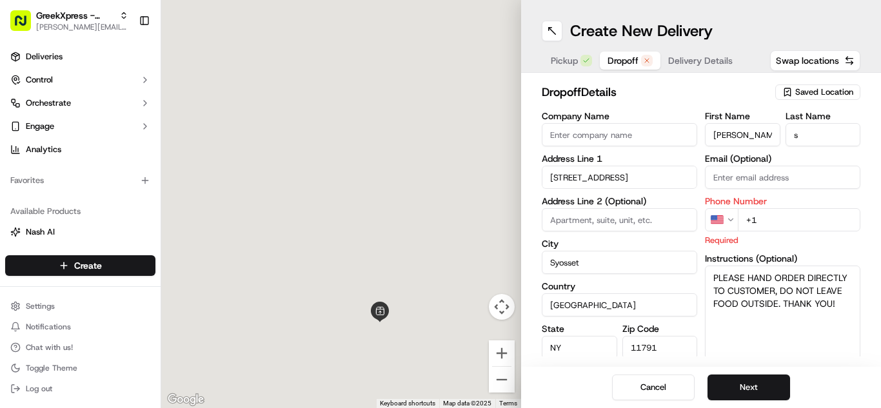
type input "[STREET_ADDRESS]"
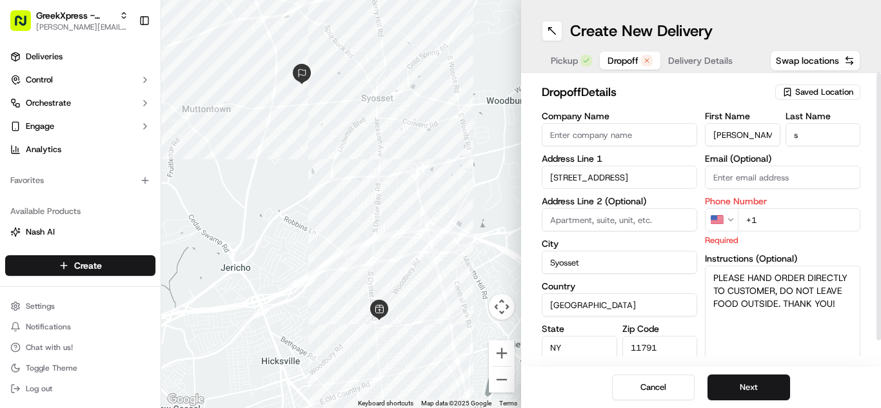
click at [808, 223] on input "+1" at bounding box center [799, 219] width 122 height 23
type input "[PHONE_NUMBER]"
click at [738, 405] on div "Cancel Next" at bounding box center [701, 387] width 360 height 41
click at [736, 375] on button "Next" at bounding box center [748, 388] width 83 height 26
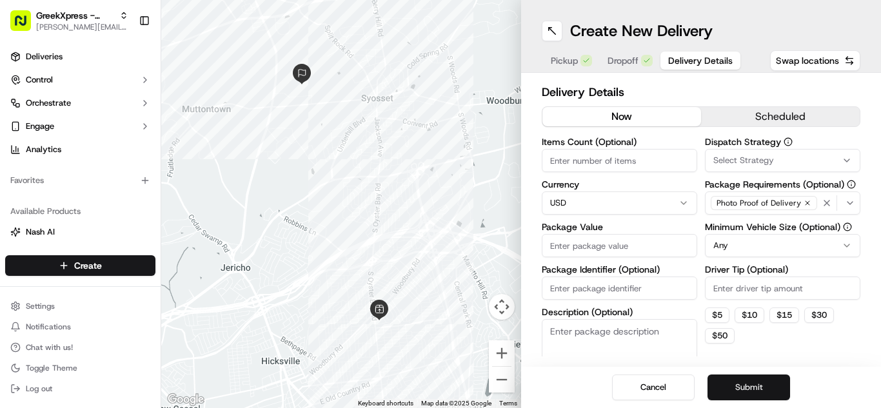
click at [736, 383] on button "Submit" at bounding box center [748, 388] width 83 height 26
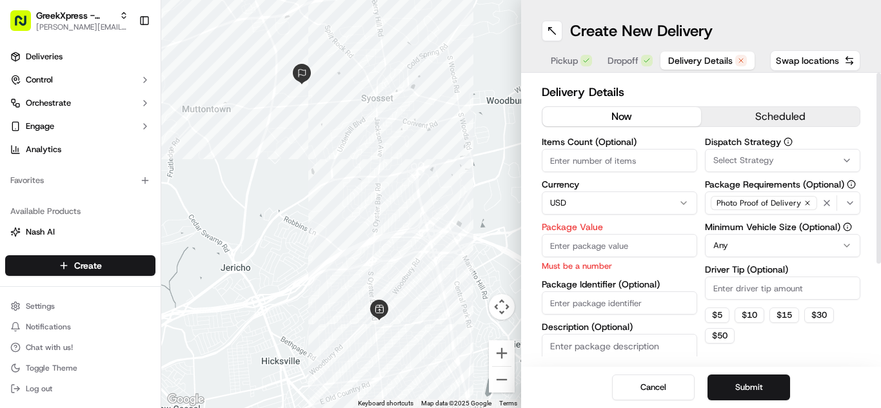
click at [618, 241] on input "Package Value" at bounding box center [619, 245] width 155 height 23
type input "63.15"
click at [794, 286] on input "Driver Tip (Optional)" at bounding box center [782, 288] width 155 height 23
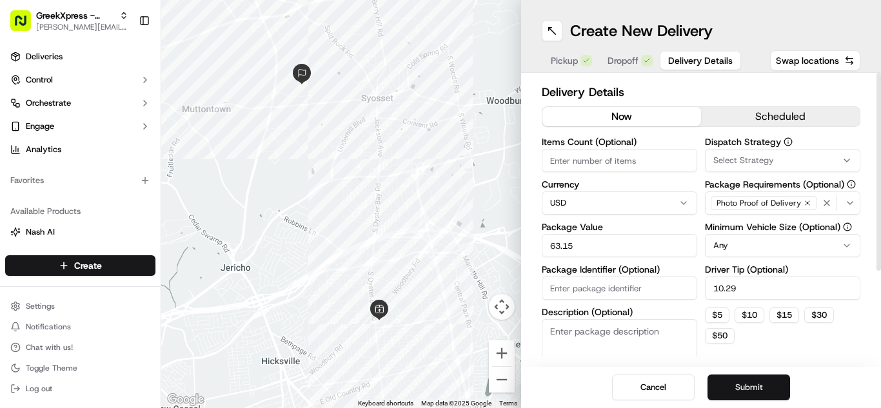
type input "10.29"
click at [748, 382] on button "Submit" at bounding box center [748, 388] width 83 height 26
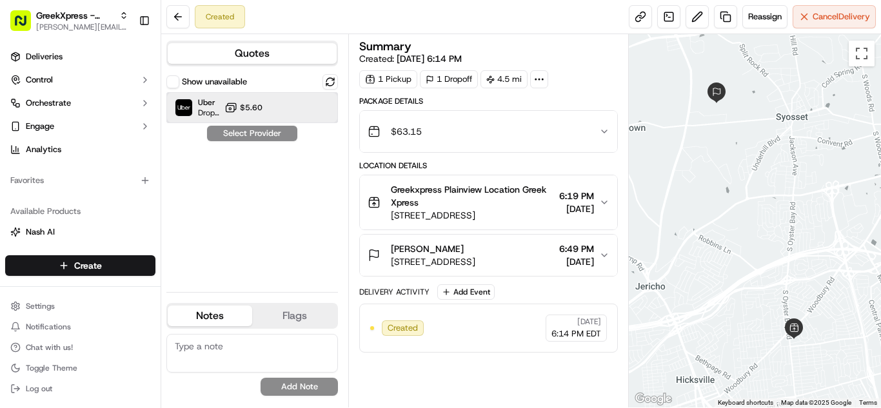
click at [230, 115] on div "Uber Dropoff ETA 26 minutes $5.60" at bounding box center [251, 107] width 171 height 31
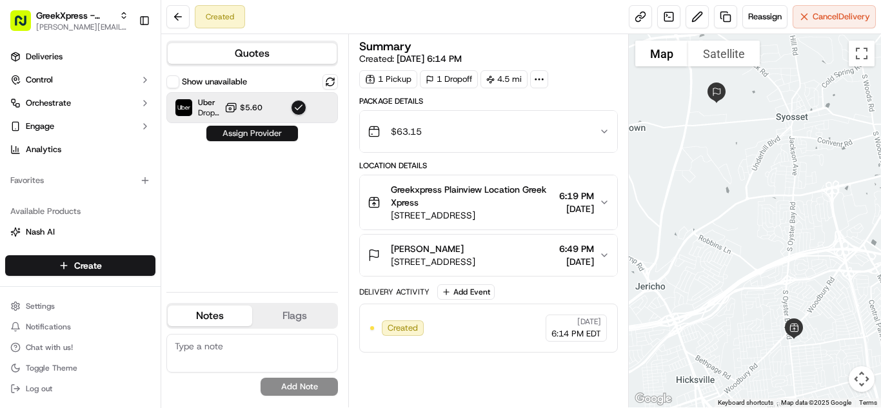
click at [242, 128] on button "Assign Provider" at bounding box center [252, 133] width 92 height 15
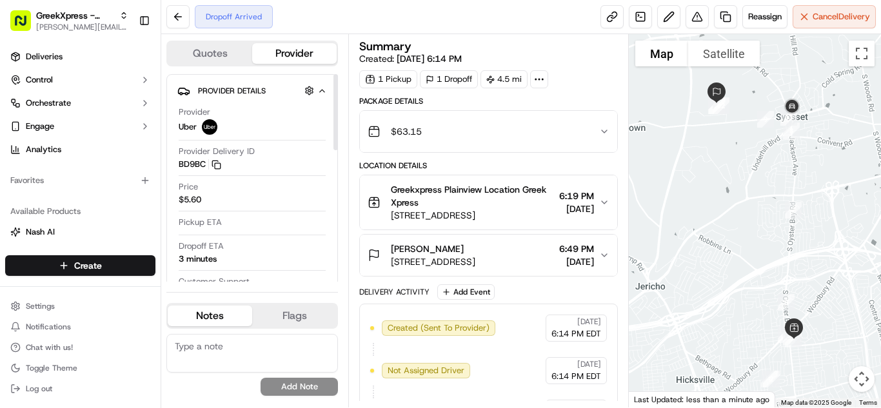
click at [242, 128] on div "Provider Uber" at bounding box center [252, 120] width 147 height 28
click at [95, 266] on html "GreekXpress - Plainview [EMAIL_ADDRESS][DOMAIN_NAME] Toggle Sidebar Deliveries …" at bounding box center [440, 204] width 881 height 408
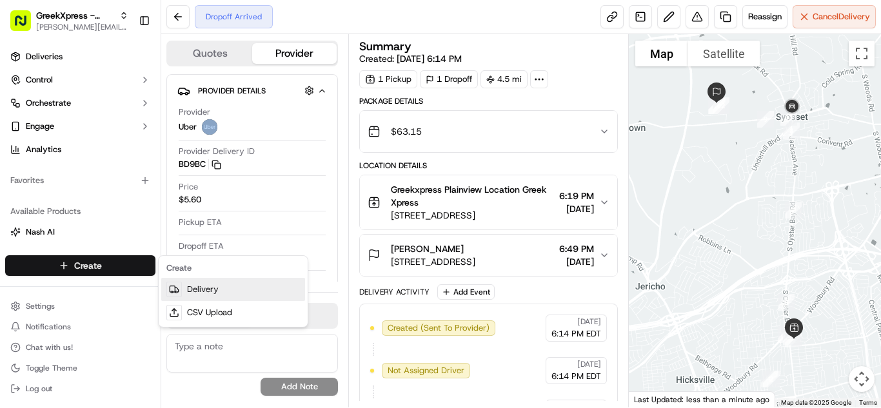
click at [208, 286] on link "Delivery" at bounding box center [233, 289] width 144 height 23
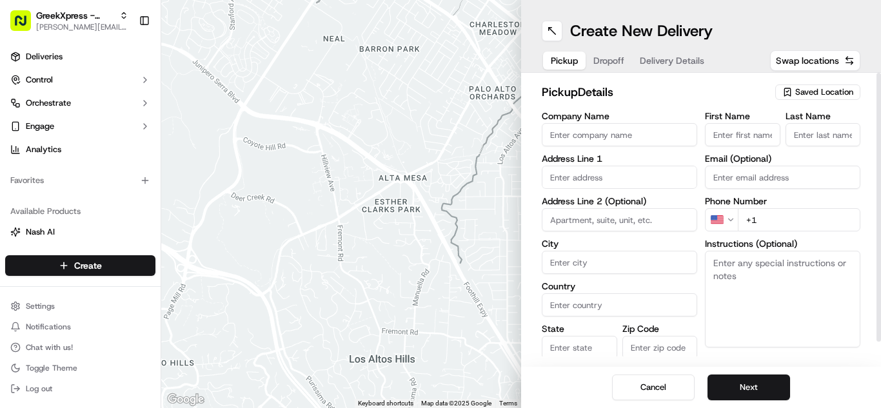
click at [838, 92] on span "Saved Location" at bounding box center [824, 92] width 58 height 12
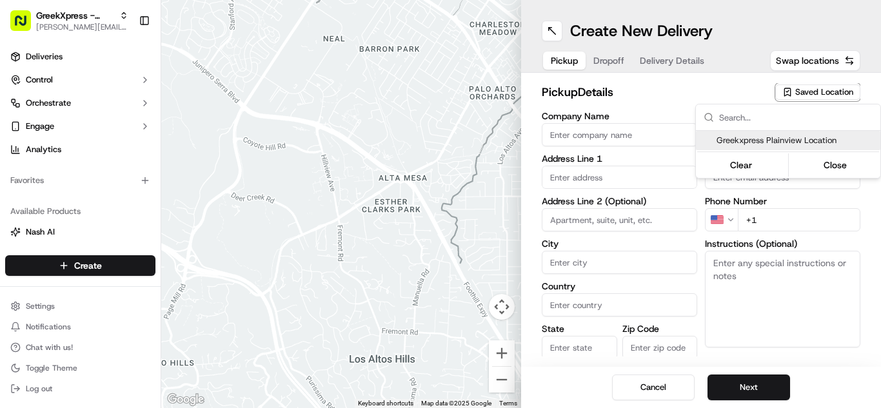
click at [761, 146] on div "Greekxpress Plainview Location" at bounding box center [788, 140] width 184 height 19
type input "Greekxpress Plainview Location"
type input "[STREET_ADDRESS]"
type input "Plainview"
type input "US"
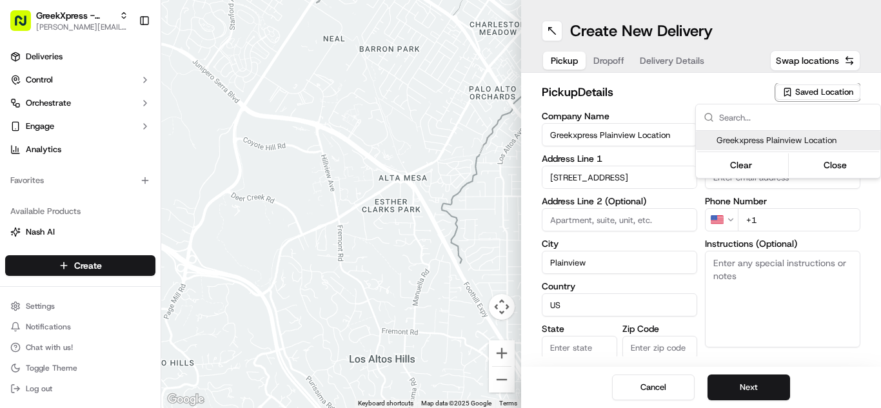
type input "NY"
type input "11803"
type input "Greek"
type input "Xpress"
type input "[PHONE_NUMBER]"
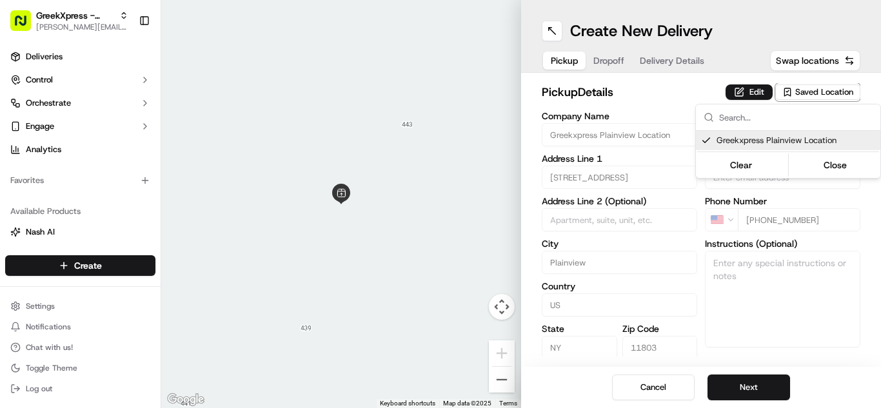
click at [743, 384] on html "GreekXpress - Plainview [EMAIL_ADDRESS][DOMAIN_NAME] Toggle Sidebar Deliveries …" at bounding box center [440, 204] width 881 height 408
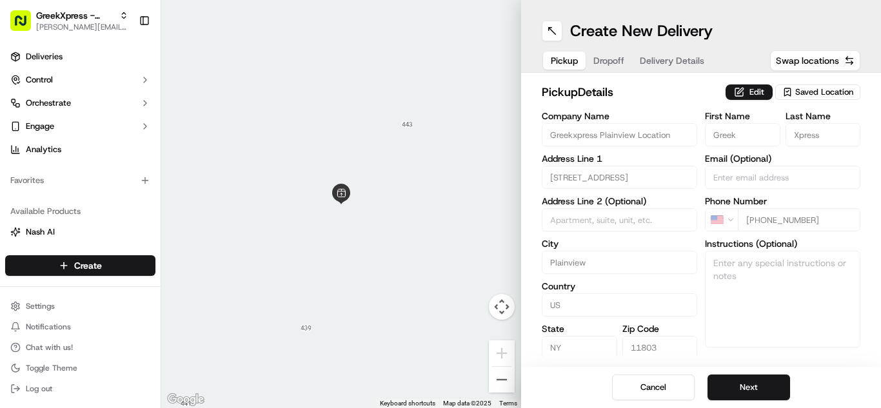
click at [743, 384] on button "Next" at bounding box center [748, 388] width 83 height 26
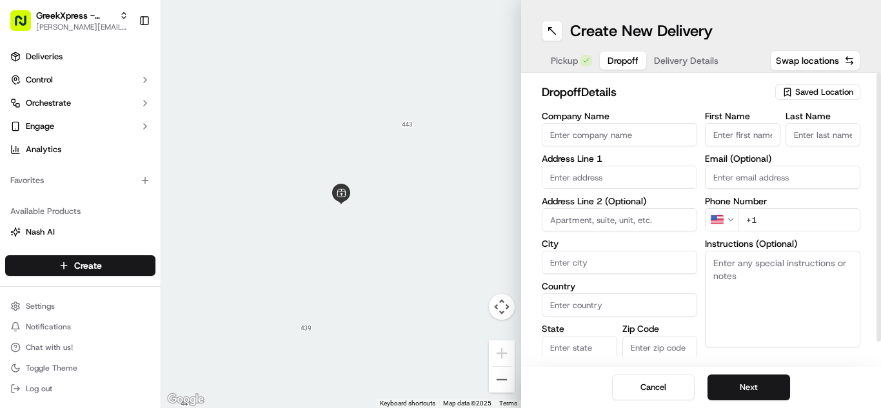
click at [746, 137] on input "First Name" at bounding box center [742, 134] width 75 height 23
type input "[PERSON_NAME]"
click at [735, 286] on textarea "Instructions (Optional)" at bounding box center [782, 299] width 155 height 97
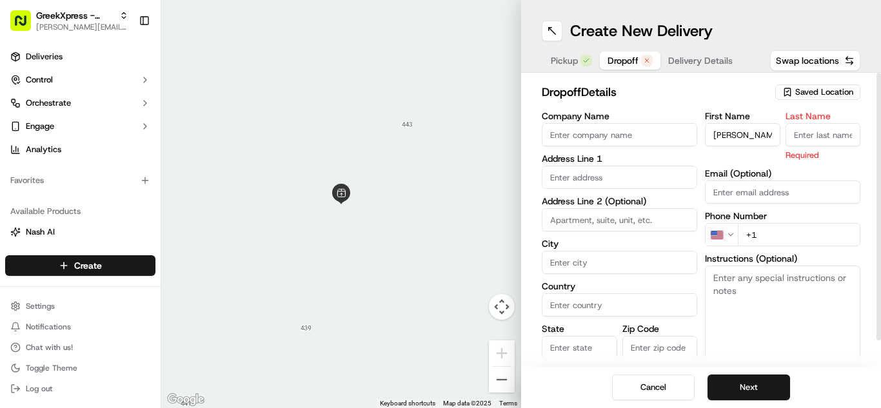
paste textarea "PLEASE HAND ORDER DIRECTLY TO CUSTOMER, DO NOT LEAVE FOOD OUTSIDE. THANK YOU!"
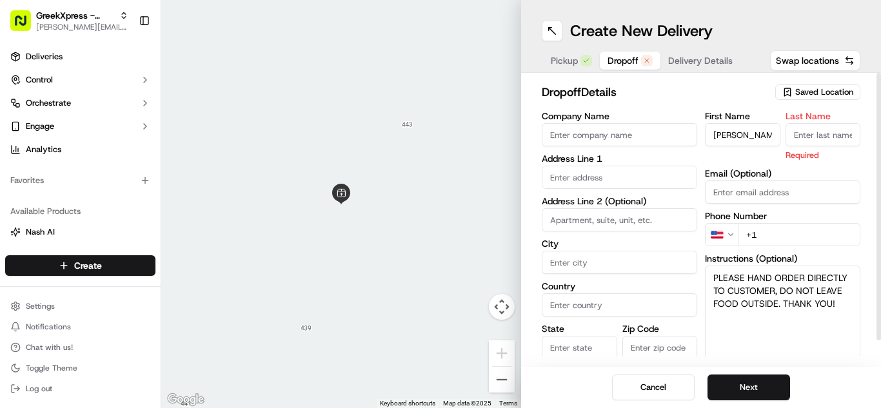
type textarea "PLEASE HAND ORDER DIRECTLY TO CUSTOMER, DO NOT LEAVE FOOD OUTSIDE. THANK YOU!"
click at [807, 230] on input "+1" at bounding box center [799, 234] width 122 height 23
type input "[PHONE_NUMBER]"
click at [636, 169] on input "text" at bounding box center [619, 177] width 155 height 23
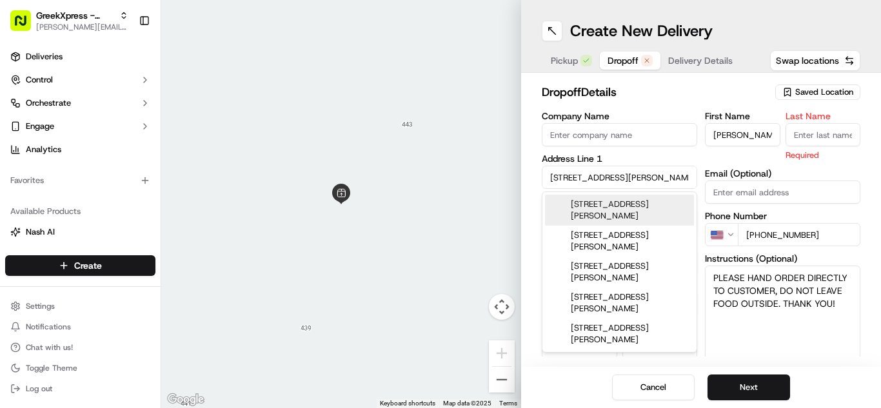
click at [640, 208] on div "[STREET_ADDRESS][PERSON_NAME]" at bounding box center [619, 210] width 149 height 31
type input "[STREET_ADDRESS][PERSON_NAME]"
type input "Plainview"
type input "[GEOGRAPHIC_DATA]"
type input "NY"
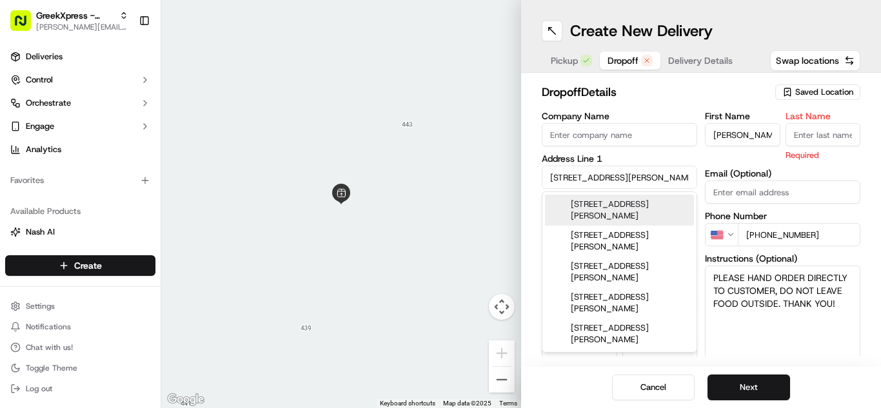
type input "11803"
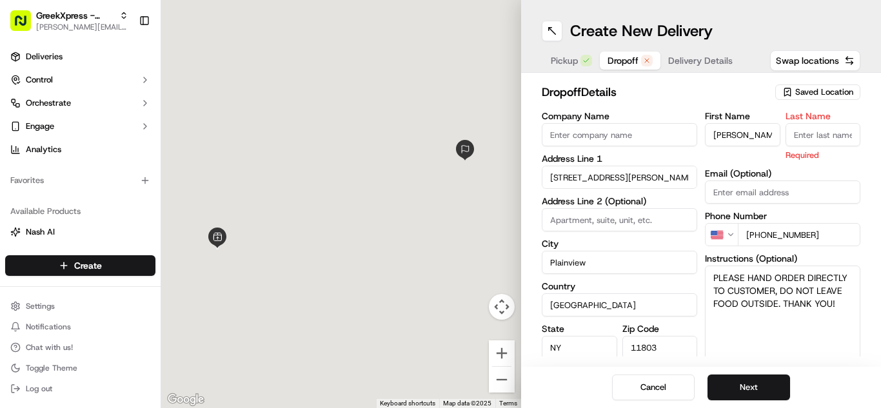
type input "[STREET_ADDRESS][PERSON_NAME]"
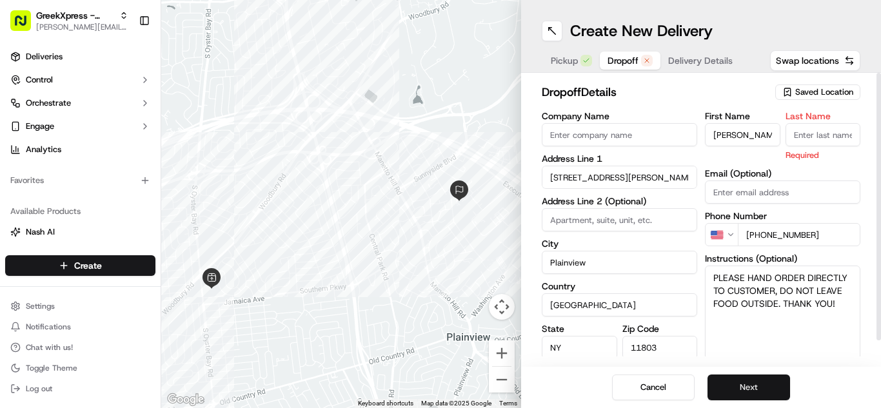
click at [771, 396] on button "Next" at bounding box center [748, 388] width 83 height 26
click at [852, 136] on input "Last Name" at bounding box center [822, 134] width 75 height 23
type input "w"
click at [713, 384] on button "Next" at bounding box center [748, 388] width 83 height 26
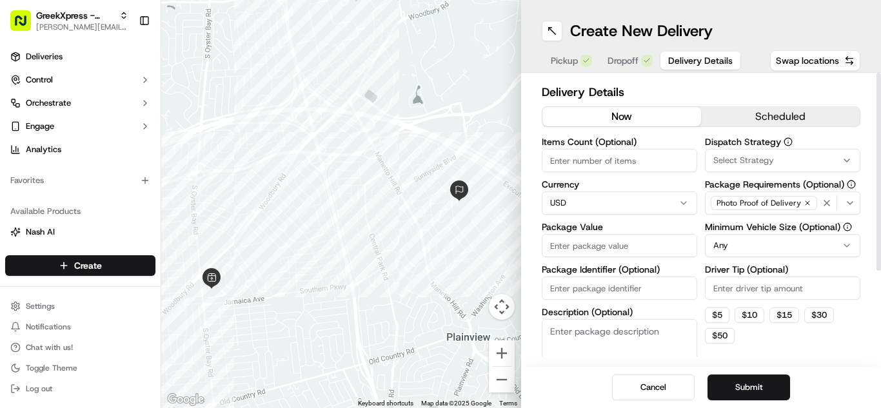
click at [763, 293] on input "Driver Tip (Optional)" at bounding box center [782, 288] width 155 height 23
type input "20.00"
click at [647, 252] on input "Package Value" at bounding box center [619, 245] width 155 height 23
type input "185.75"
click at [723, 388] on button "Submit" at bounding box center [748, 388] width 83 height 26
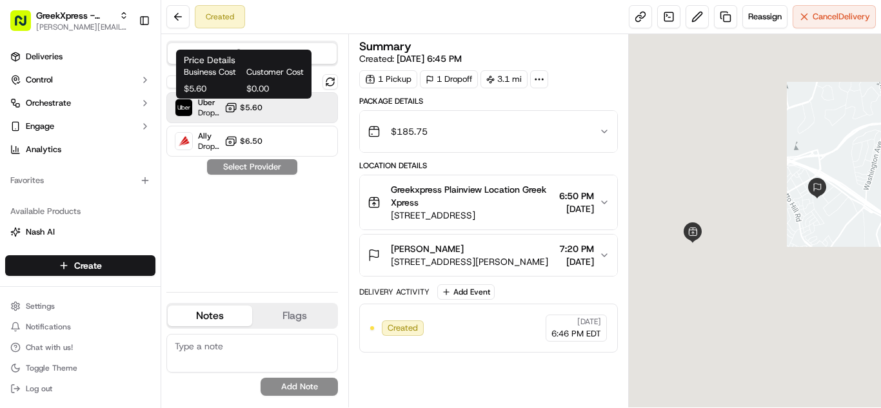
click at [240, 113] on button "$5.60" at bounding box center [243, 107] width 38 height 13
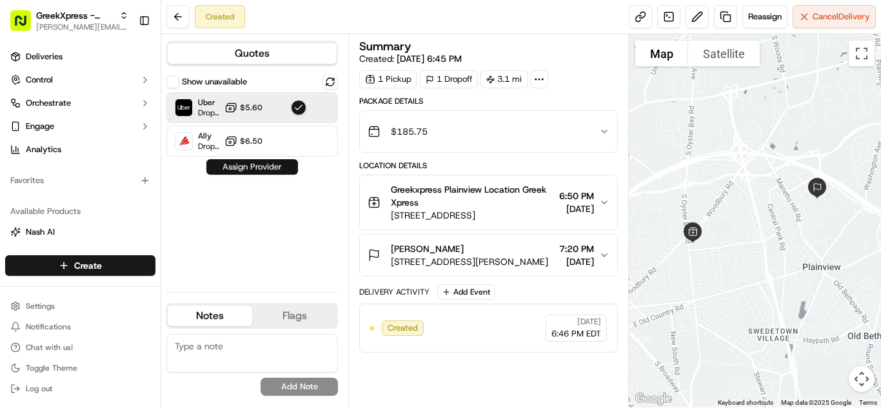
click at [276, 168] on button "Assign Provider" at bounding box center [252, 166] width 92 height 15
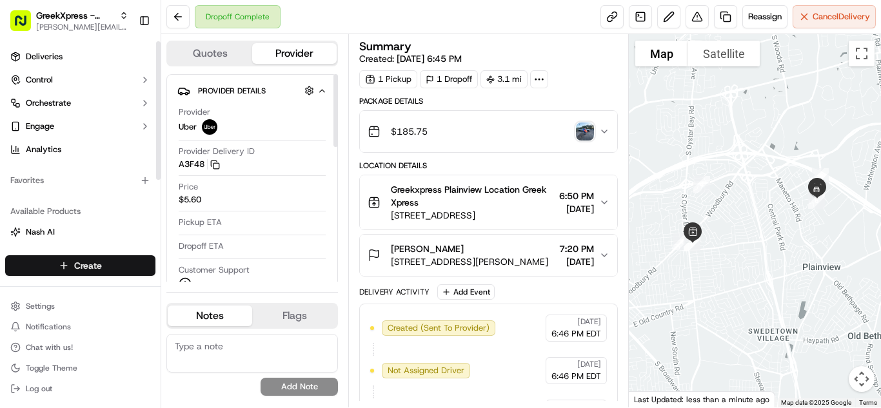
click at [44, 273] on html "GreekXpress - Plainview [EMAIL_ADDRESS][DOMAIN_NAME] Toggle Sidebar Deliveries …" at bounding box center [440, 204] width 881 height 408
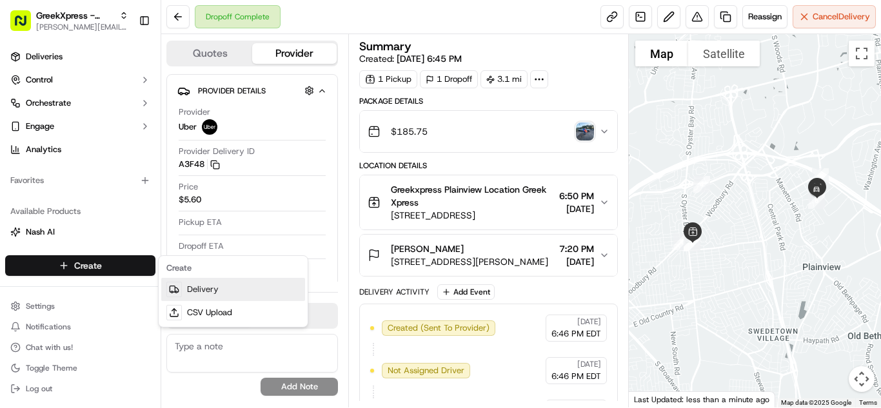
click at [182, 293] on link "Delivery" at bounding box center [233, 289] width 144 height 23
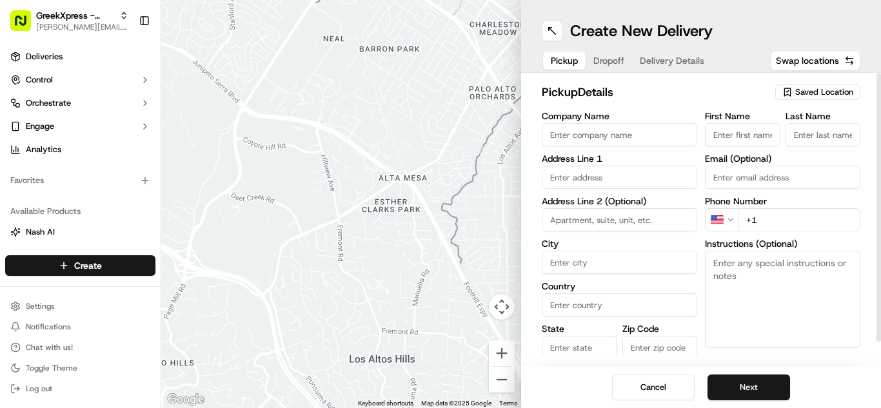
click at [812, 81] on div "pickup Details Saved Location Company Name Address Line 1 Address Line 2 (Optio…" at bounding box center [701, 220] width 360 height 294
drag, startPoint x: 808, startPoint y: 97, endPoint x: 809, endPoint y: 88, distance: 8.4
click at [808, 95] on span "Saved Location" at bounding box center [824, 92] width 58 height 12
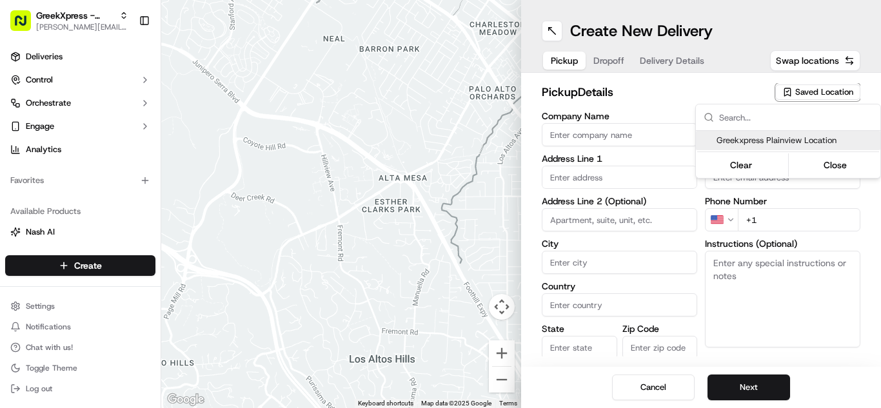
click at [744, 146] on div "Greekxpress Plainview Location" at bounding box center [788, 140] width 184 height 19
type input "Greekxpress Plainview Location"
type input "[STREET_ADDRESS]"
type input "Plainview"
type input "US"
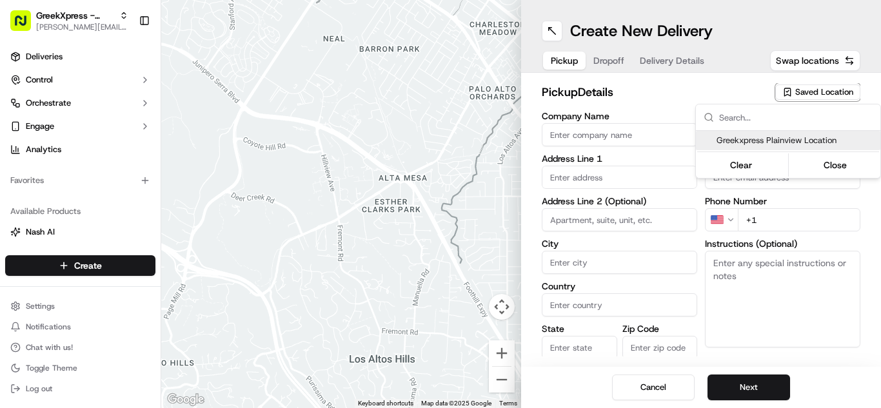
type input "NY"
type input "11803"
type input "Greek"
type input "Xpress"
type input "[PHONE_NUMBER]"
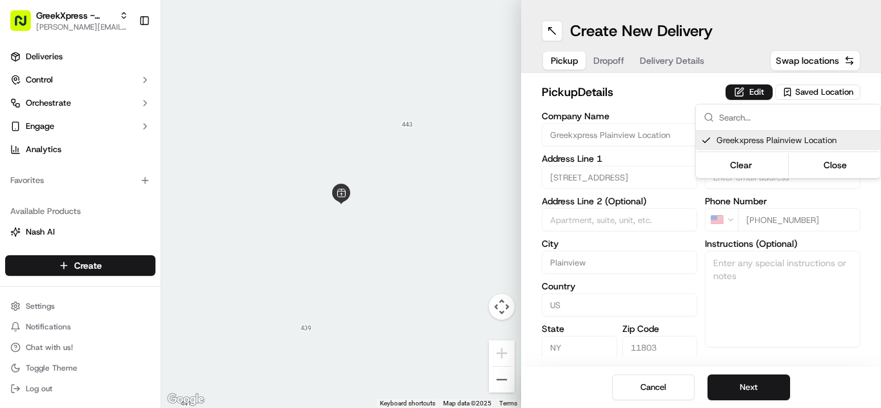
click at [756, 386] on html "GreekXpress - Plainview [EMAIL_ADDRESS][DOMAIN_NAME] Toggle Sidebar Deliveries …" at bounding box center [440, 204] width 881 height 408
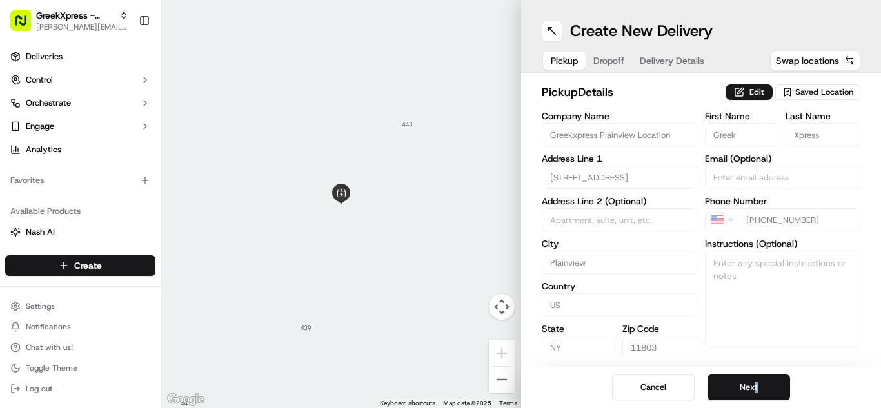
click at [756, 386] on button "Next" at bounding box center [748, 388] width 83 height 26
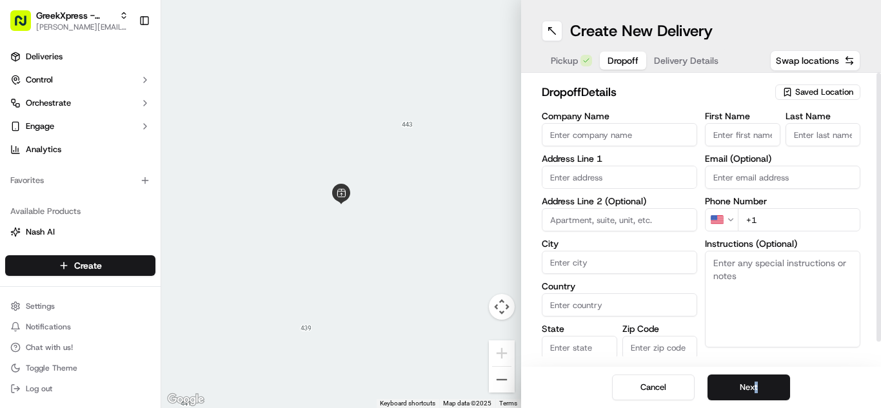
click at [736, 126] on input "First Name" at bounding box center [742, 134] width 75 height 23
type input "[PERSON_NAME]"
click at [838, 127] on input "Last Name" at bounding box center [822, 134] width 75 height 23
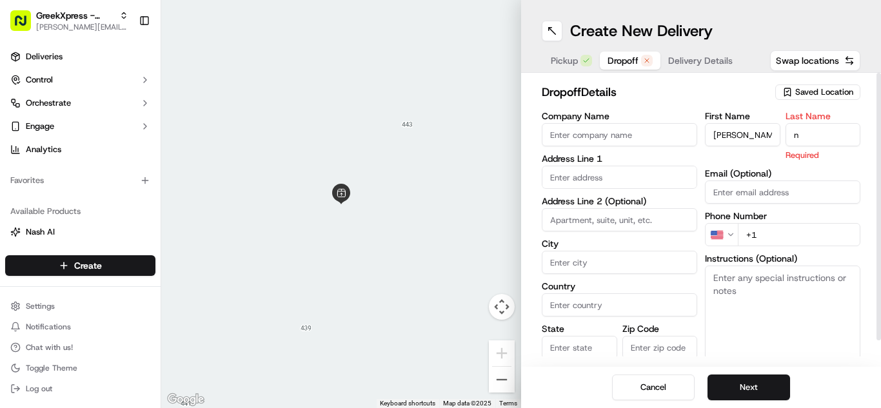
type input "n"
click at [582, 179] on input "text" at bounding box center [619, 177] width 155 height 23
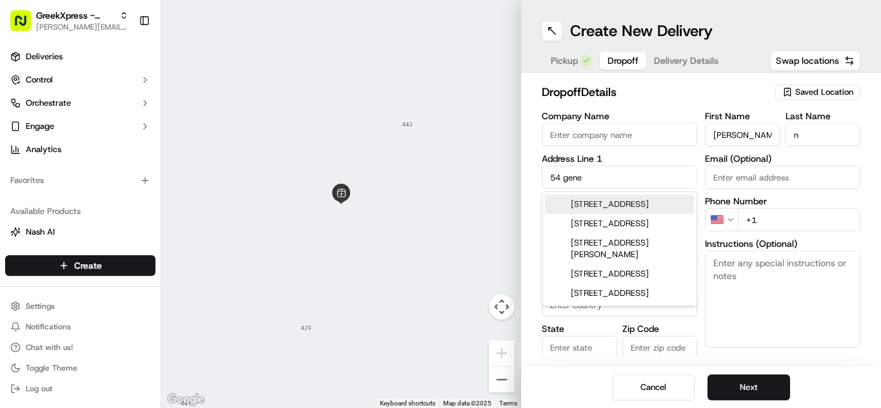
click at [602, 214] on div "[STREET_ADDRESS]" at bounding box center [619, 204] width 149 height 19
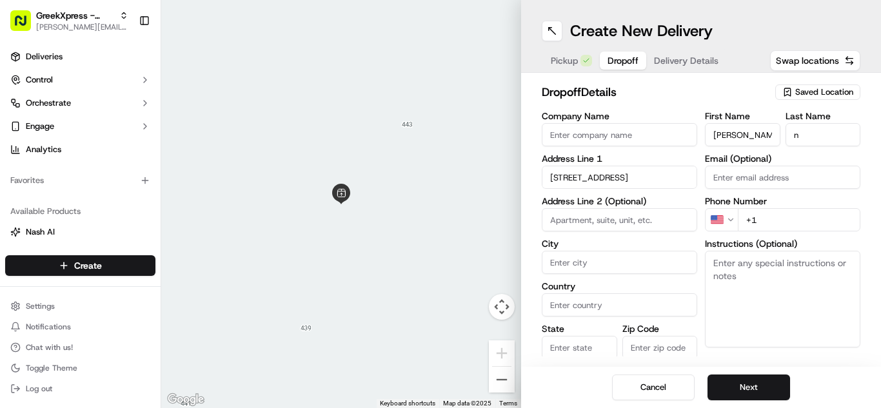
type input "[STREET_ADDRESS]"
type input "[GEOGRAPHIC_DATA]"
type input "NY"
type input "11801"
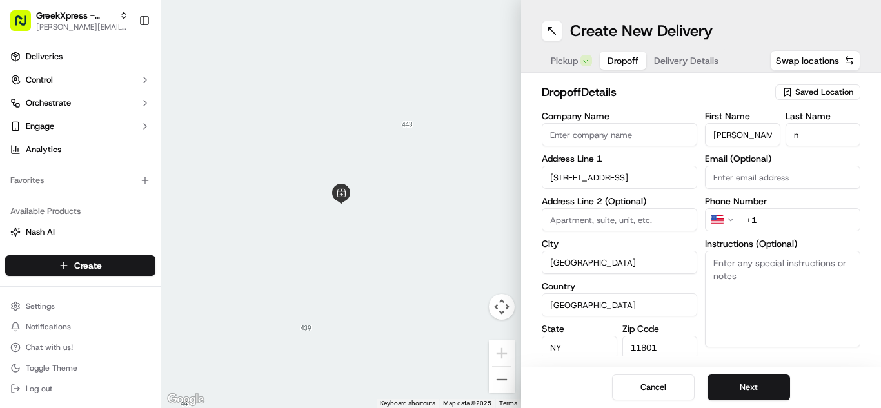
type input "[STREET_ADDRESS]"
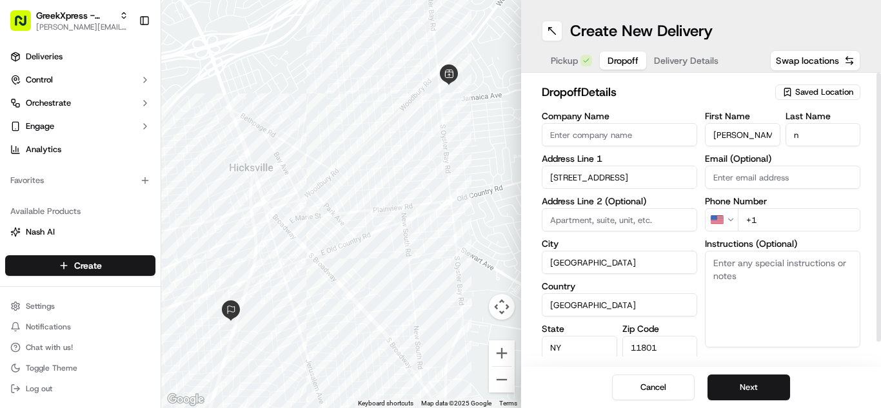
click at [750, 280] on textarea "Instructions (Optional)" at bounding box center [782, 299] width 155 height 97
paste textarea "PLEASE HAND ORDER DIRECTLY TO CUSTOMER, DO NOT LEAVE FOOD OUTSIDE. THANK YOU!"
type textarea "PLEASE HAND ORDER DIRECTLY TO CUSTOMER, DO NOT LEAVE FOOD OUTSIDE. THANK YOU!"
click at [789, 216] on input "+1" at bounding box center [799, 219] width 122 height 23
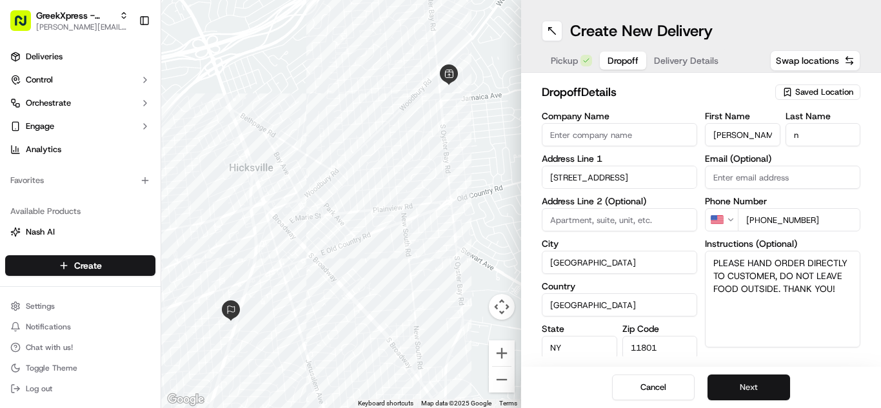
type input "[PHONE_NUMBER]"
click at [766, 375] on button "Next" at bounding box center [748, 388] width 83 height 26
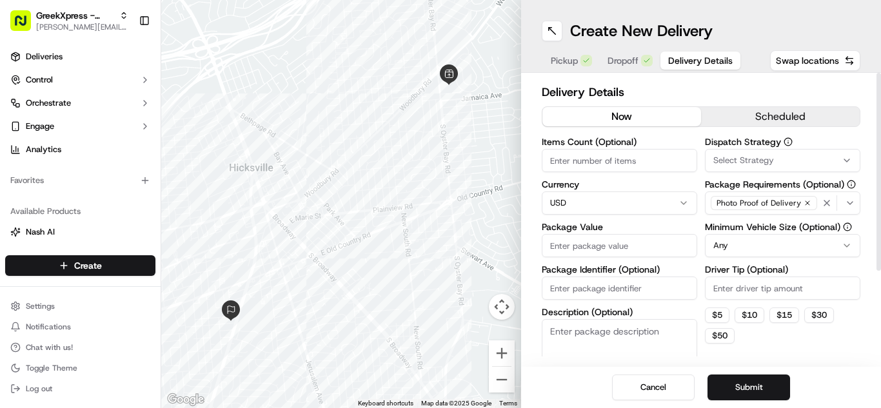
drag, startPoint x: 760, startPoint y: 290, endPoint x: 754, endPoint y: 286, distance: 7.4
click at [759, 288] on input "Driver Tip (Optional)" at bounding box center [782, 288] width 155 height 23
type input "1"
type input "3.33"
click at [663, 259] on div "Items Count (Optional) Currency USD Package Value Package Identifier (Optional)…" at bounding box center [619, 264] width 155 height 254
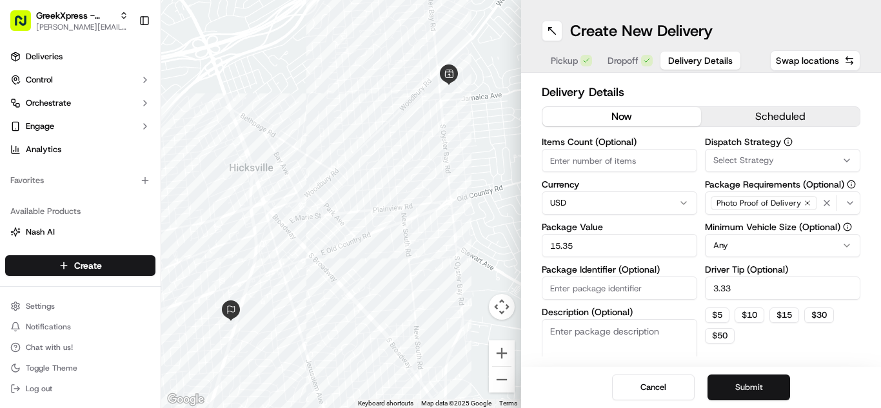
type input "15.35"
click at [740, 398] on button "Submit" at bounding box center [748, 388] width 83 height 26
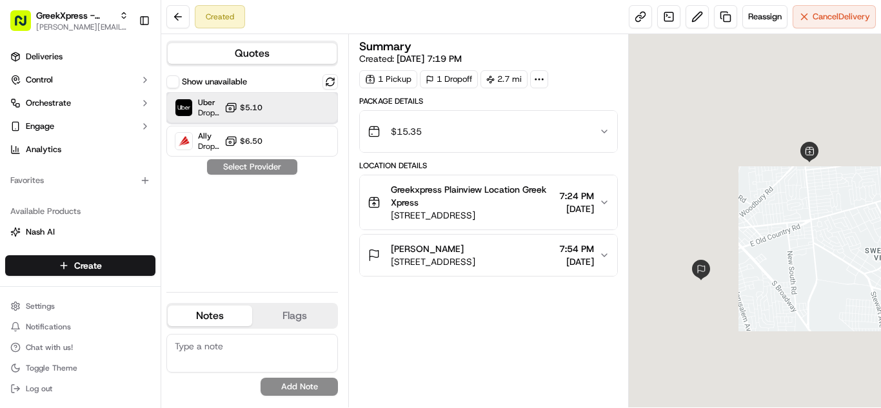
click at [273, 117] on div "Uber Dropoff ETA 21 minutes $5.10" at bounding box center [251, 107] width 171 height 31
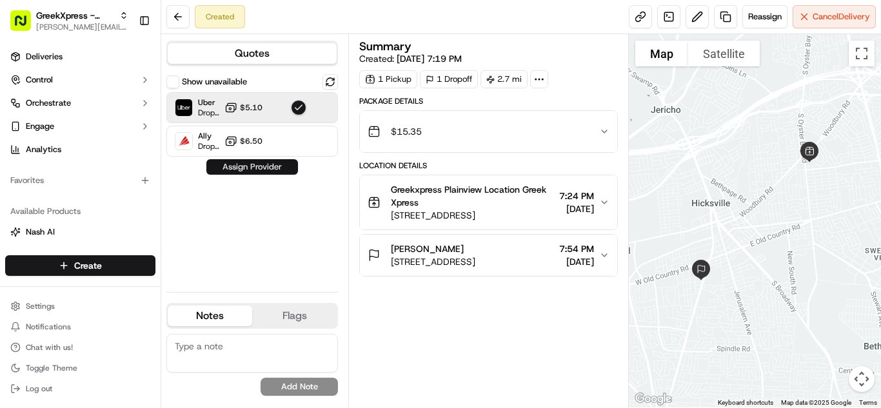
click at [246, 169] on button "Assign Provider" at bounding box center [252, 166] width 92 height 15
